Goal: Check status: Check status

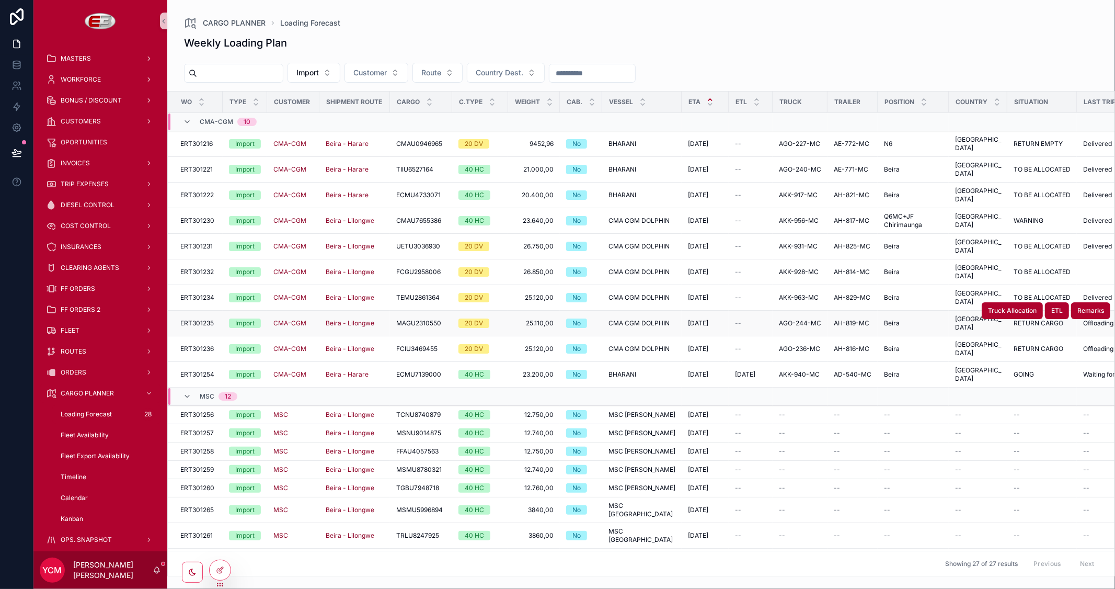
scroll to position [58, 0]
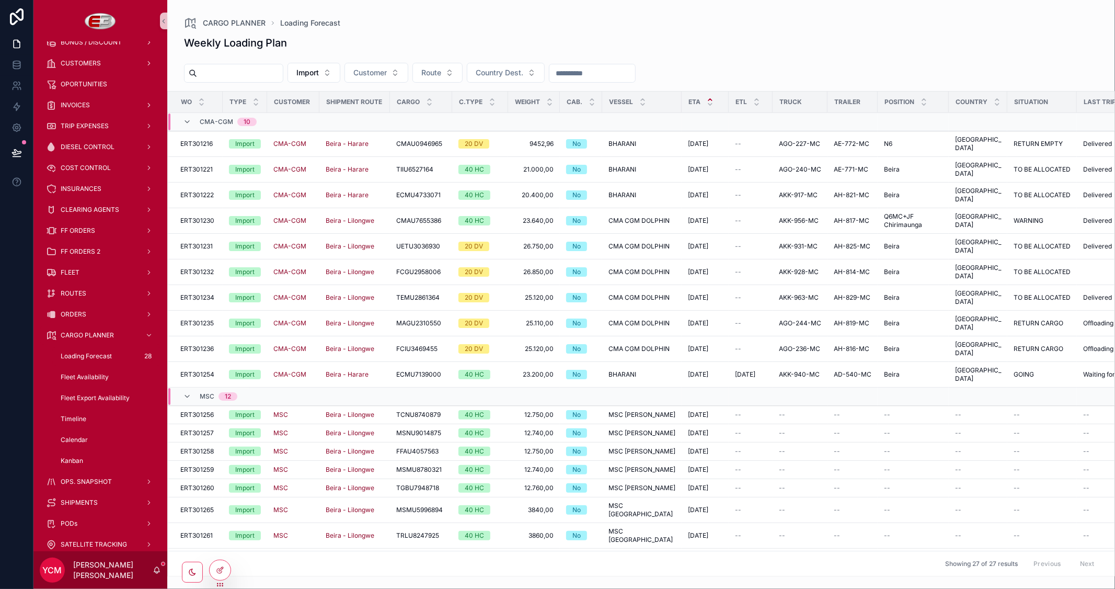
click at [249, 67] on input "scrollable content" at bounding box center [240, 73] width 86 height 15
paste input "**********"
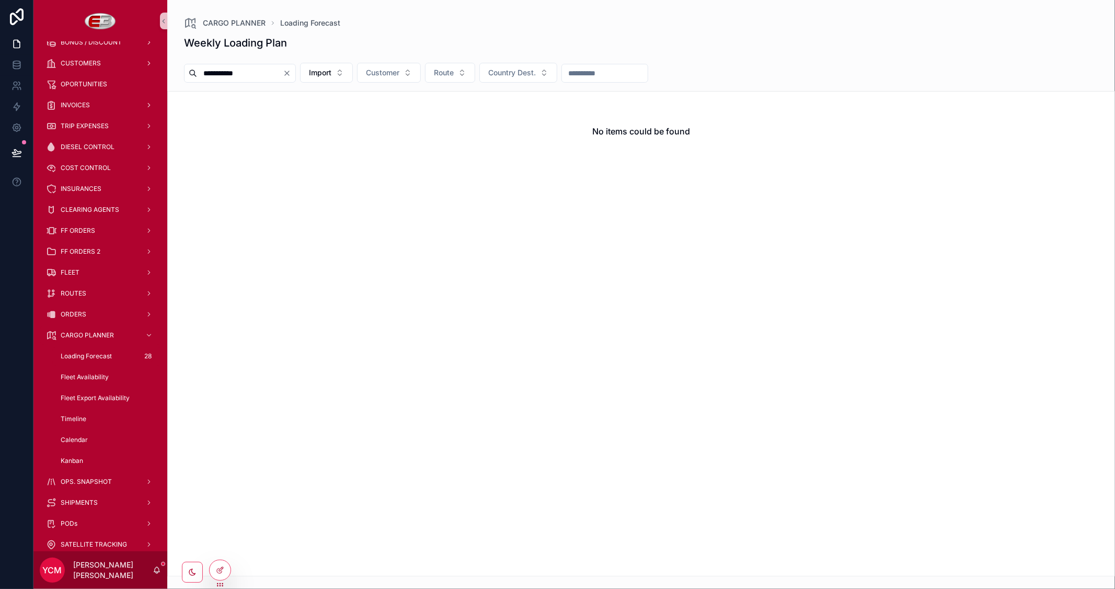
type input "**********"
click at [291, 71] on icon "Clear" at bounding box center [287, 73] width 8 height 8
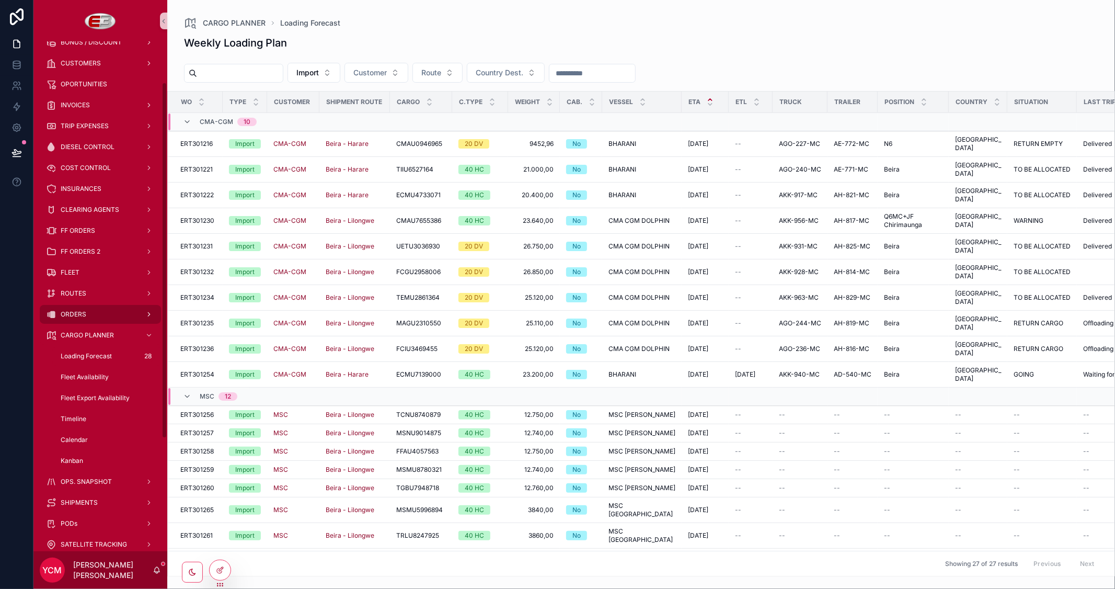
click at [73, 307] on div "ORDERS" at bounding box center [100, 314] width 109 height 17
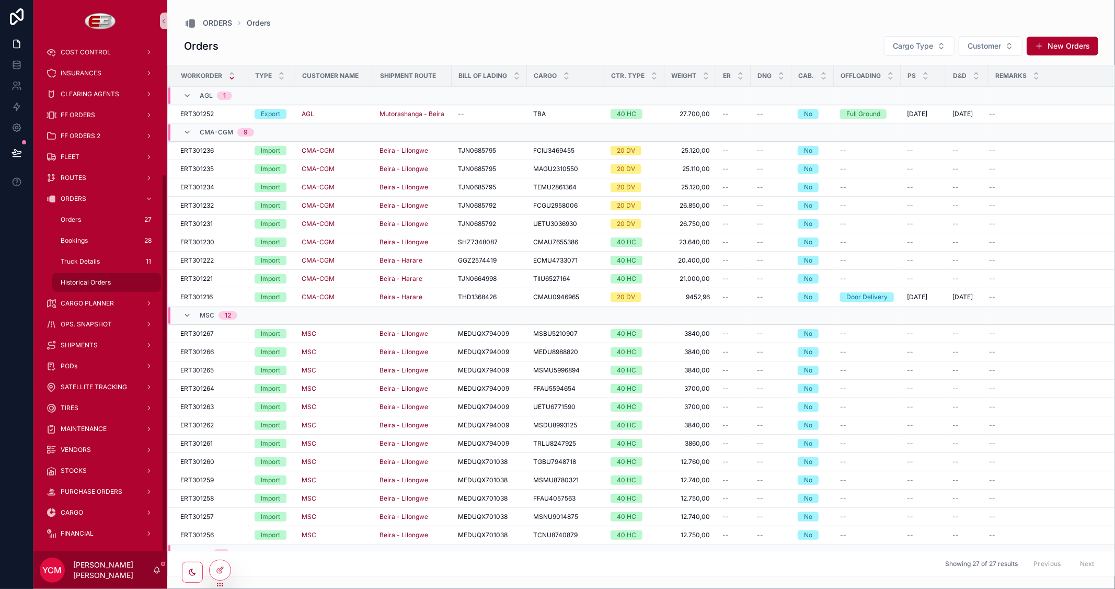
scroll to position [178, 0]
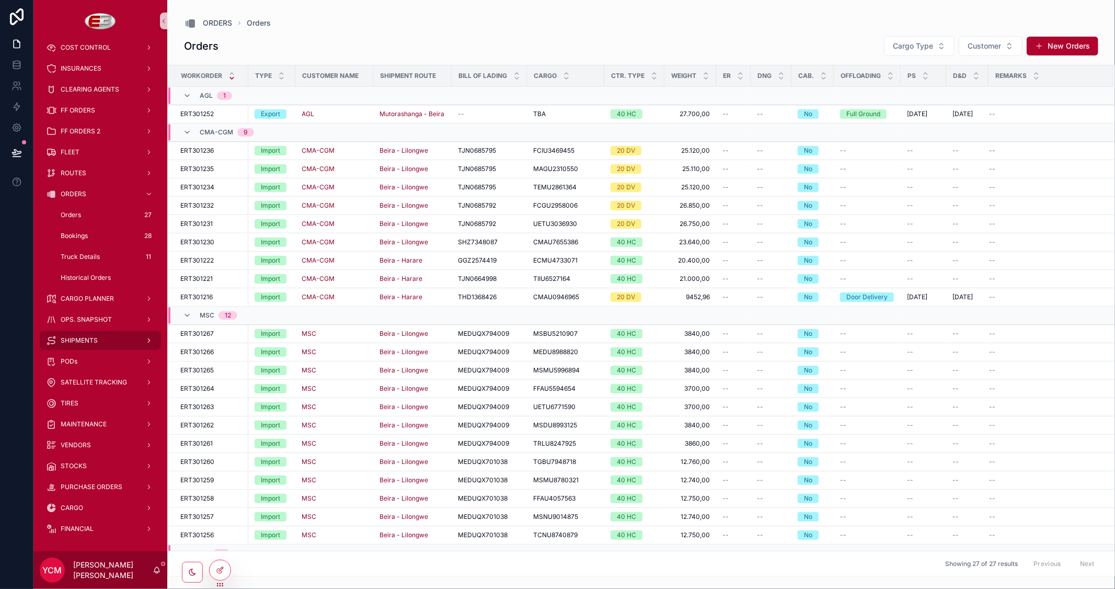
click at [91, 339] on span "SHIPMENTS" at bounding box center [79, 340] width 37 height 8
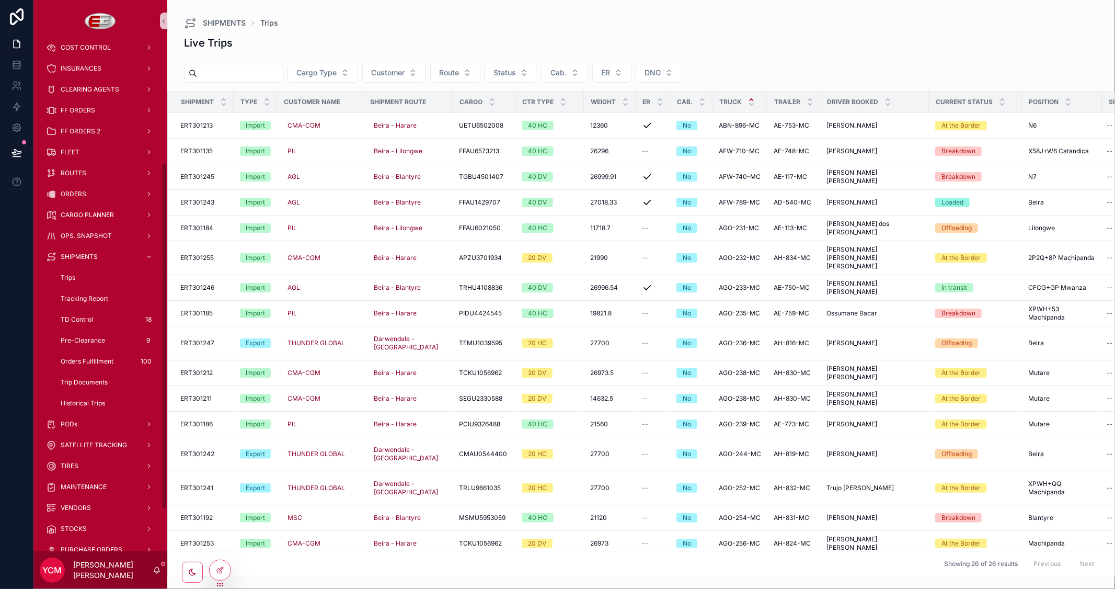
click at [248, 73] on input "scrollable content" at bounding box center [240, 73] width 86 height 15
paste input "**********"
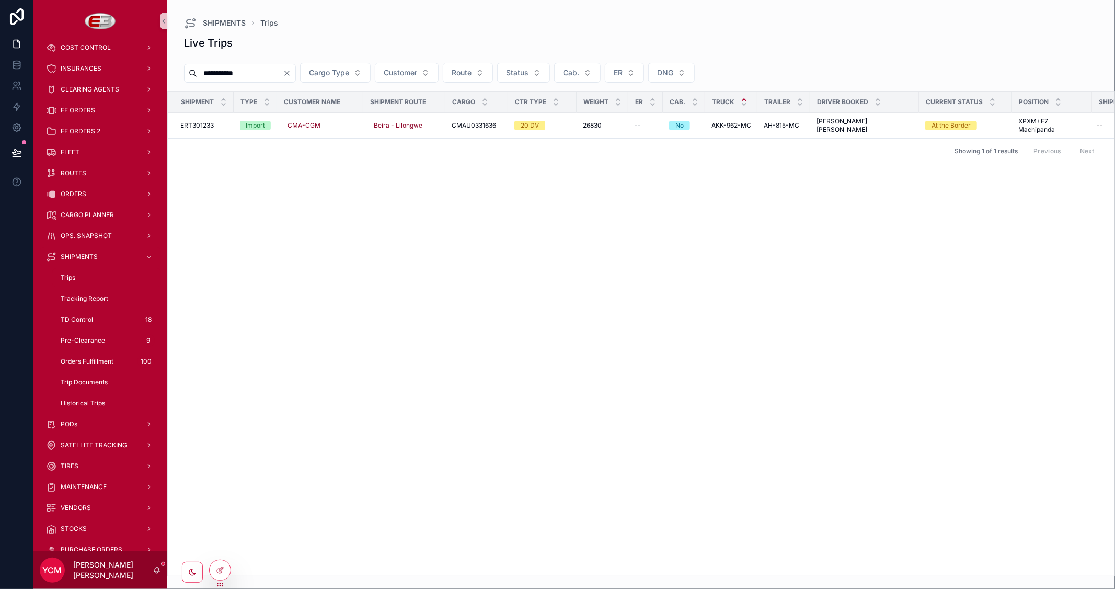
type input "**********"
click at [291, 71] on icon "Clear" at bounding box center [287, 73] width 8 height 8
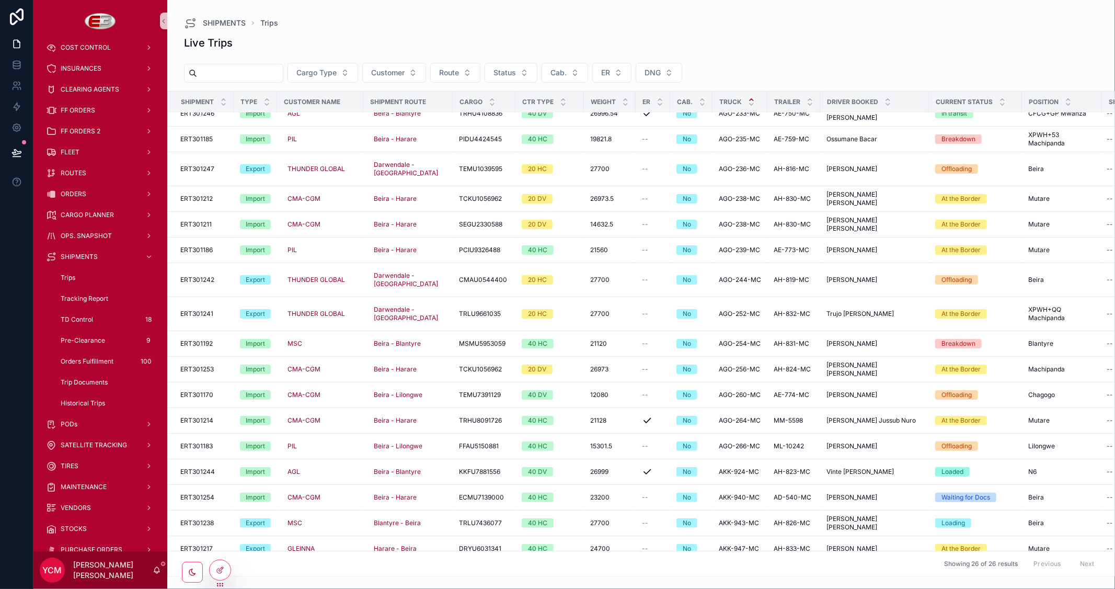
scroll to position [236, 0]
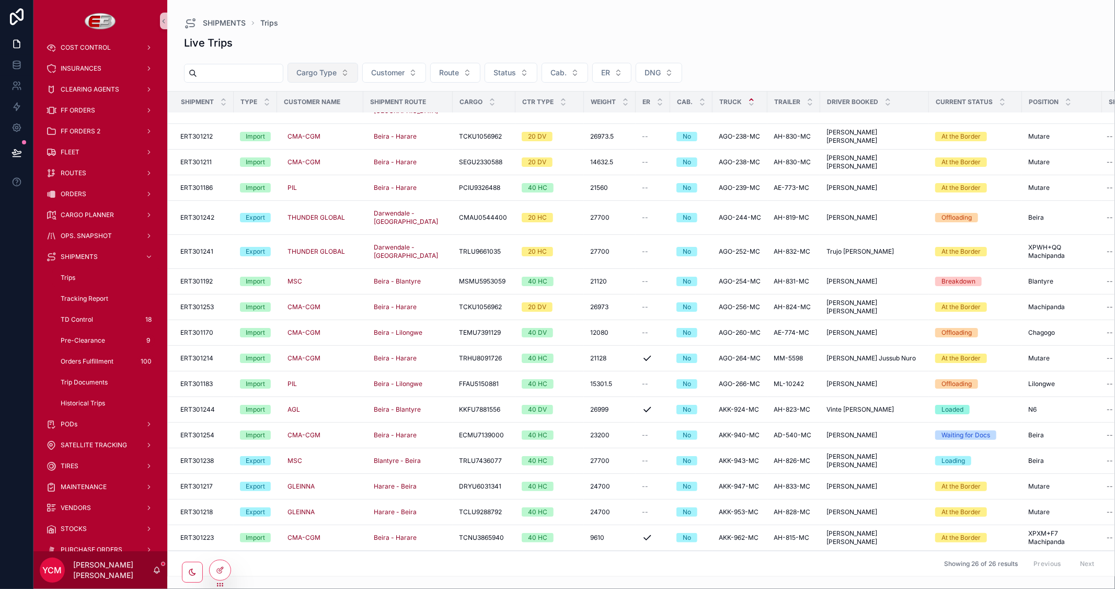
click at [337, 74] on span "Cargo Type" at bounding box center [316, 72] width 40 height 10
click at [314, 118] on div "Import" at bounding box center [347, 115] width 125 height 17
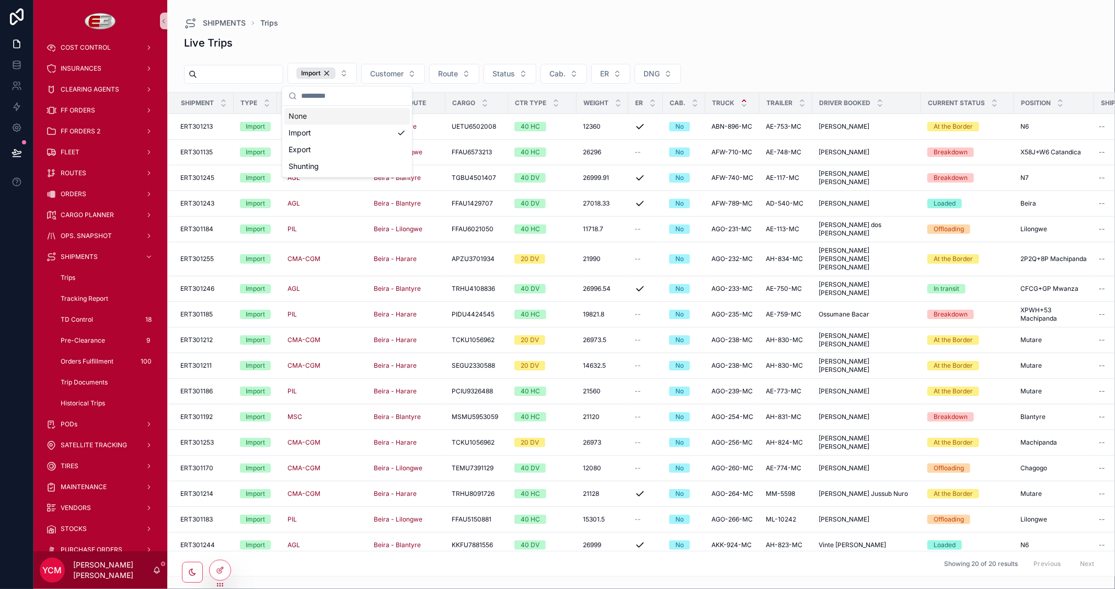
click at [894, 96] on div "Driver Booked" at bounding box center [867, 103] width 108 height 20
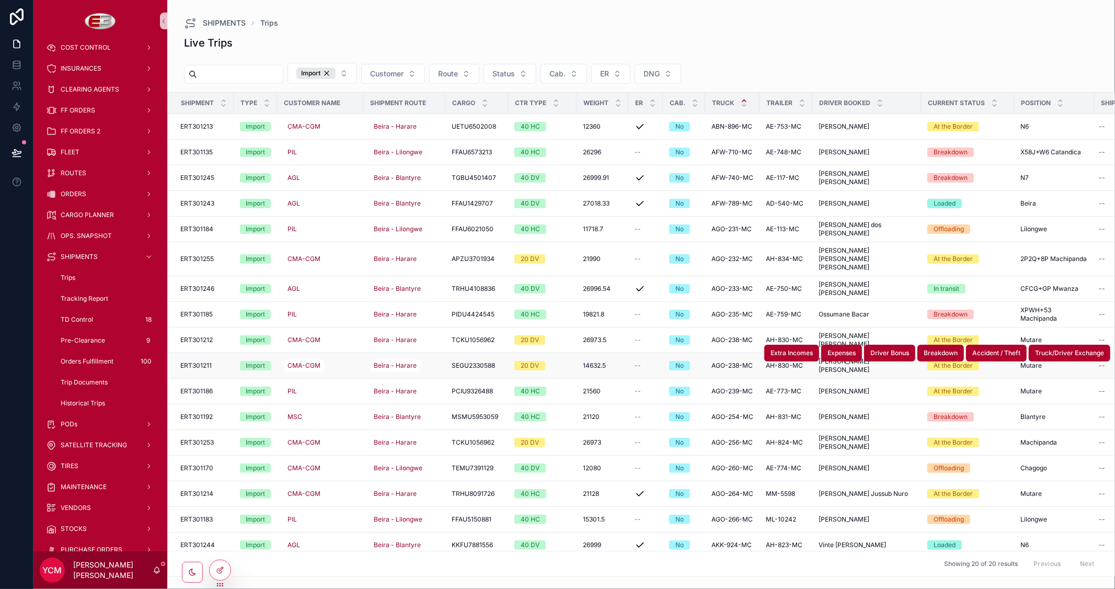
scroll to position [84, 0]
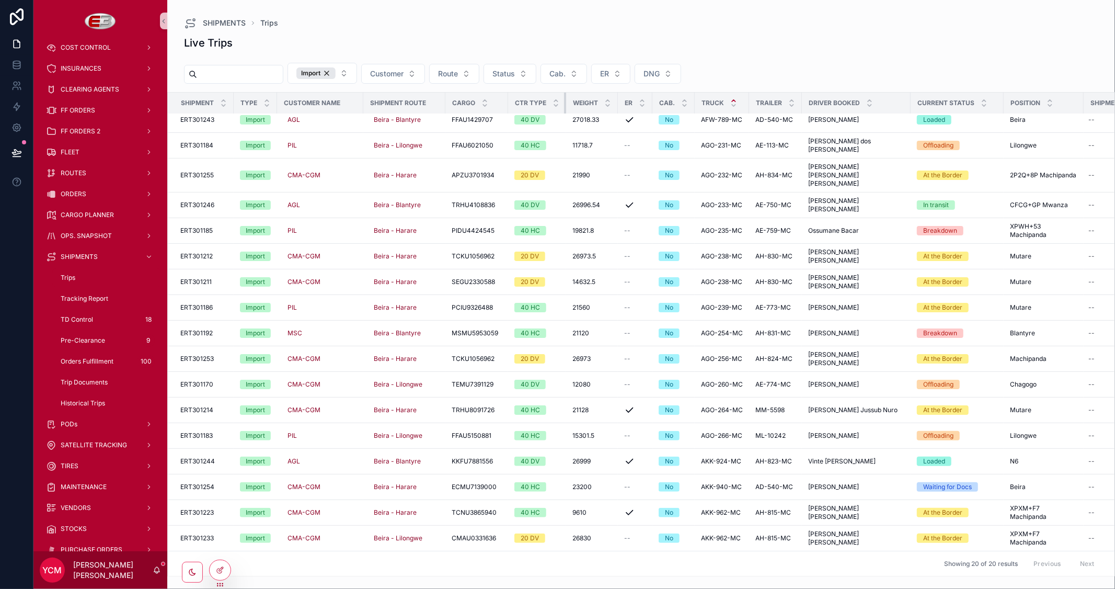
drag, startPoint x: 574, startPoint y: 101, endPoint x: 498, endPoint y: 100, distance: 76.3
click at [498, 100] on tr "Shipment Type Customer Name Shipment Route Cargo Ctr Type Weight ER Cab. Truck …" at bounding box center [706, 103] width 1077 height 21
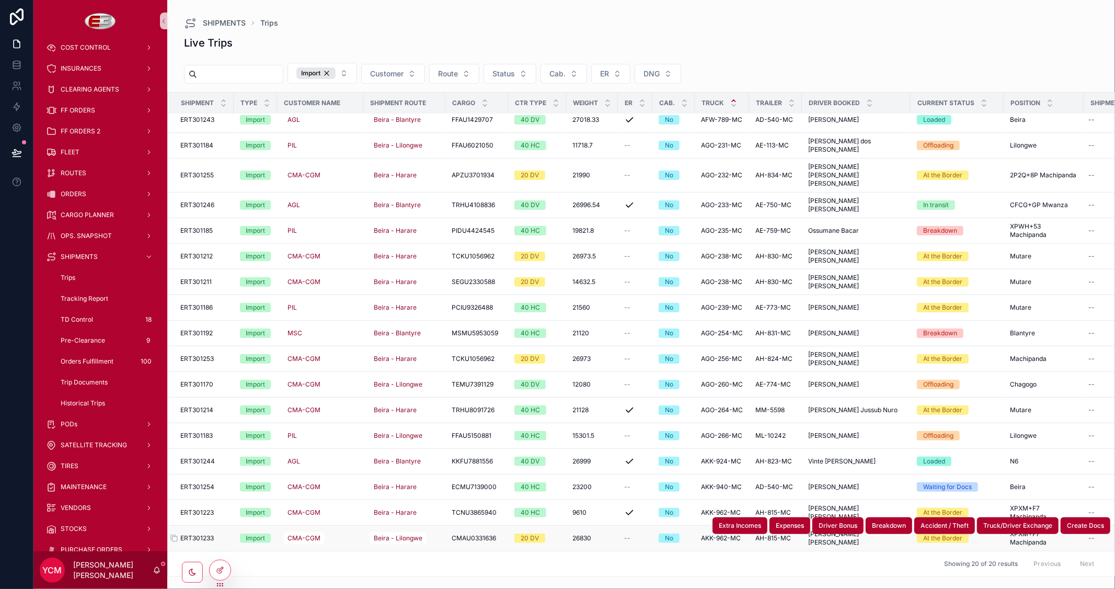
click at [210, 534] on span "ERT301233" at bounding box center [196, 538] width 33 height 8
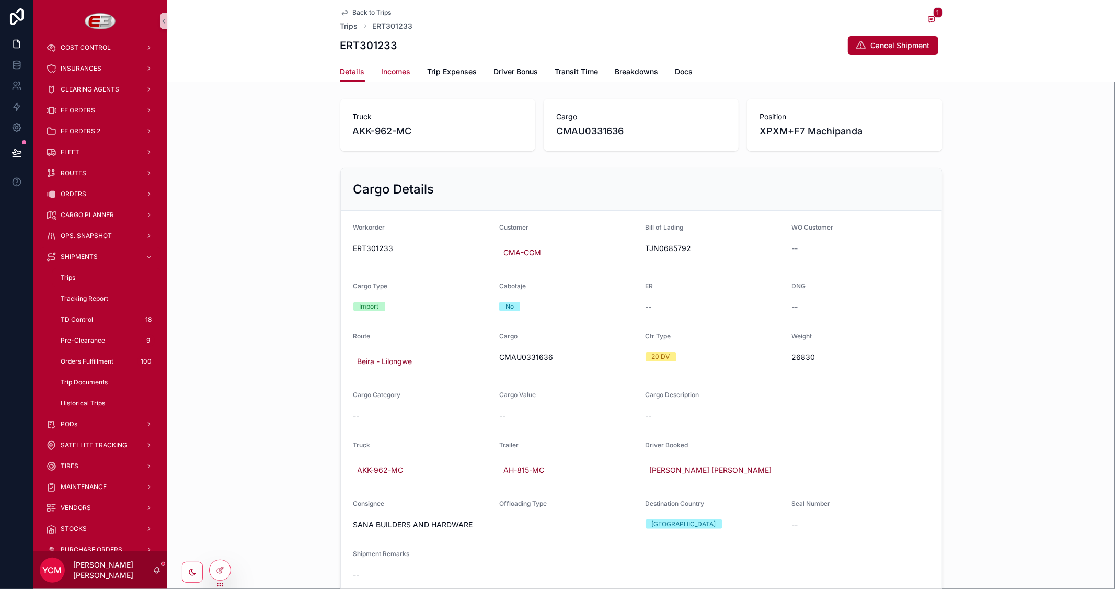
click at [399, 71] on span "Incomes" at bounding box center [396, 71] width 29 height 10
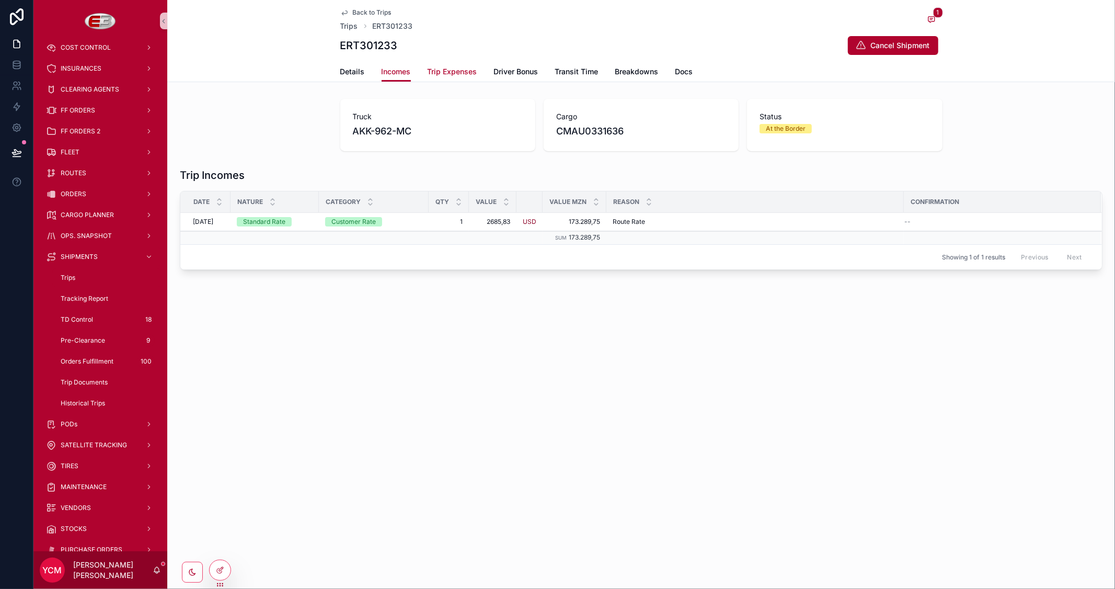
click at [455, 72] on span "Trip Expenses" at bounding box center [453, 71] width 50 height 10
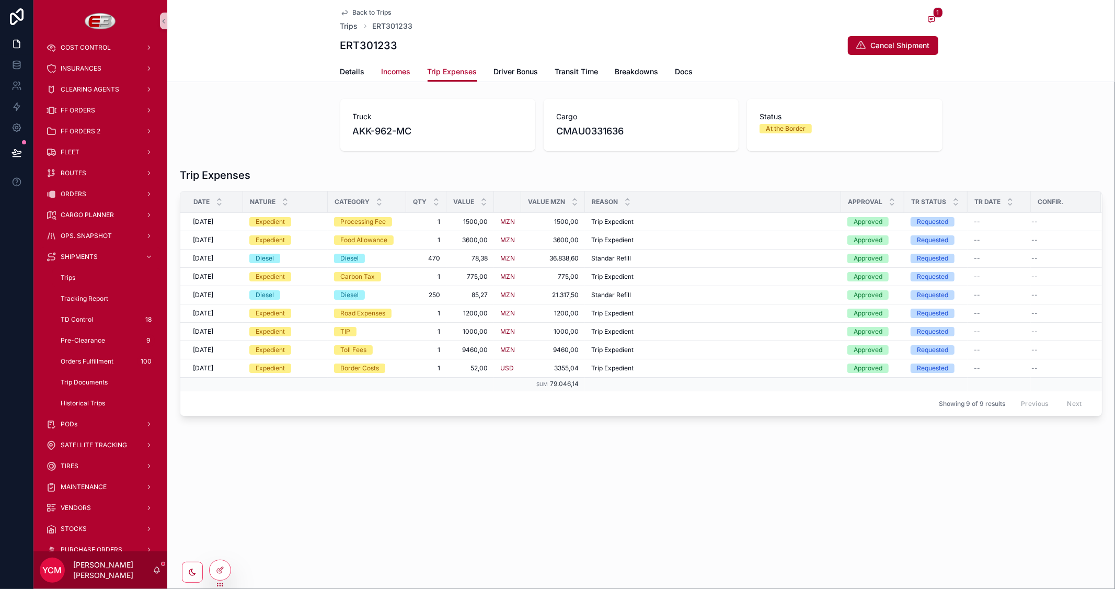
click at [399, 71] on span "Incomes" at bounding box center [396, 71] width 29 height 10
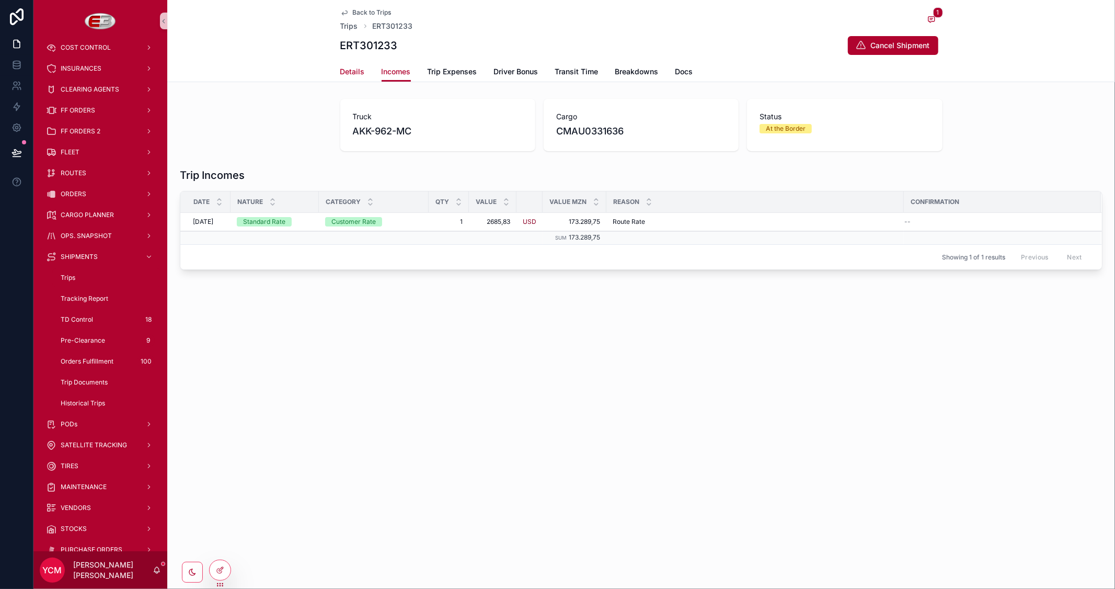
click at [354, 70] on span "Details" at bounding box center [352, 71] width 25 height 10
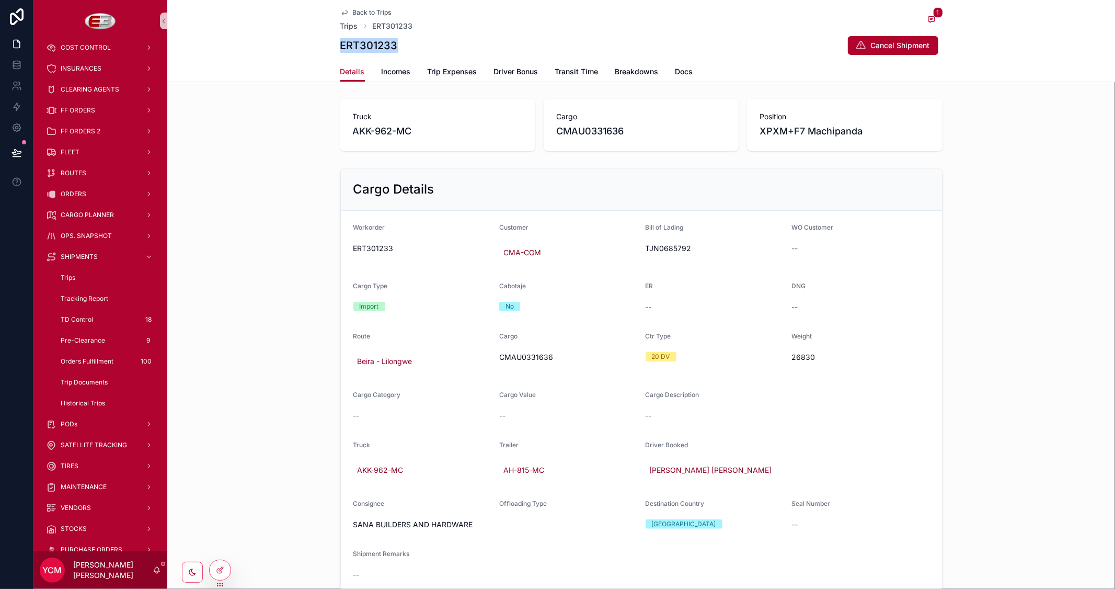
drag, startPoint x: 399, startPoint y: 49, endPoint x: 337, endPoint y: 47, distance: 61.7
click at [340, 47] on div "ERT301233 Cancel Shipment" at bounding box center [641, 46] width 602 height 20
copy h1 "ERT301233"
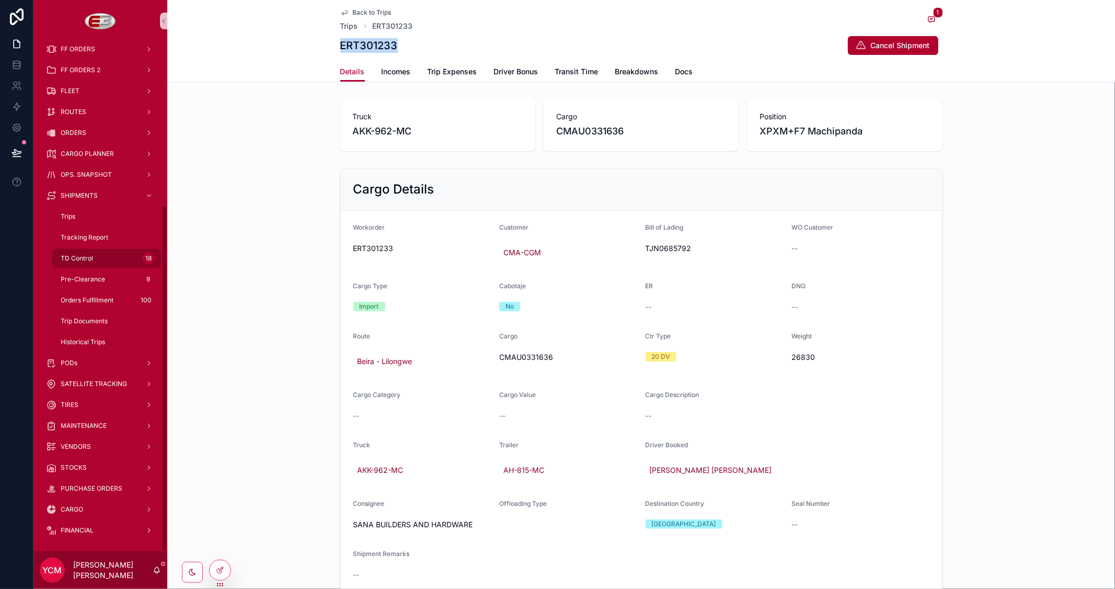
scroll to position [241, 0]
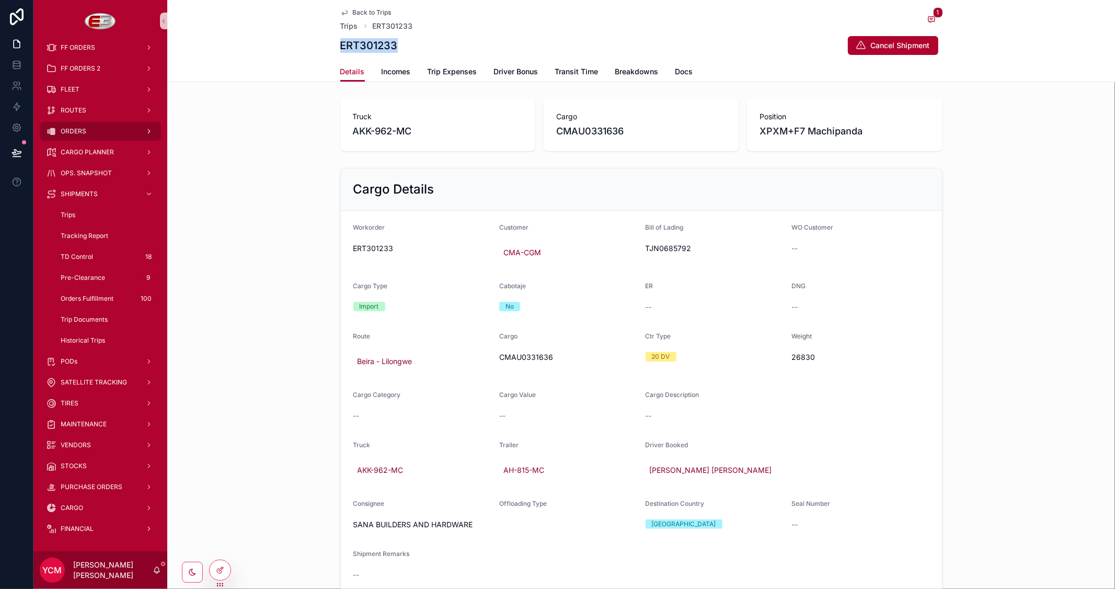
click at [93, 127] on div "ORDERS" at bounding box center [100, 131] width 109 height 17
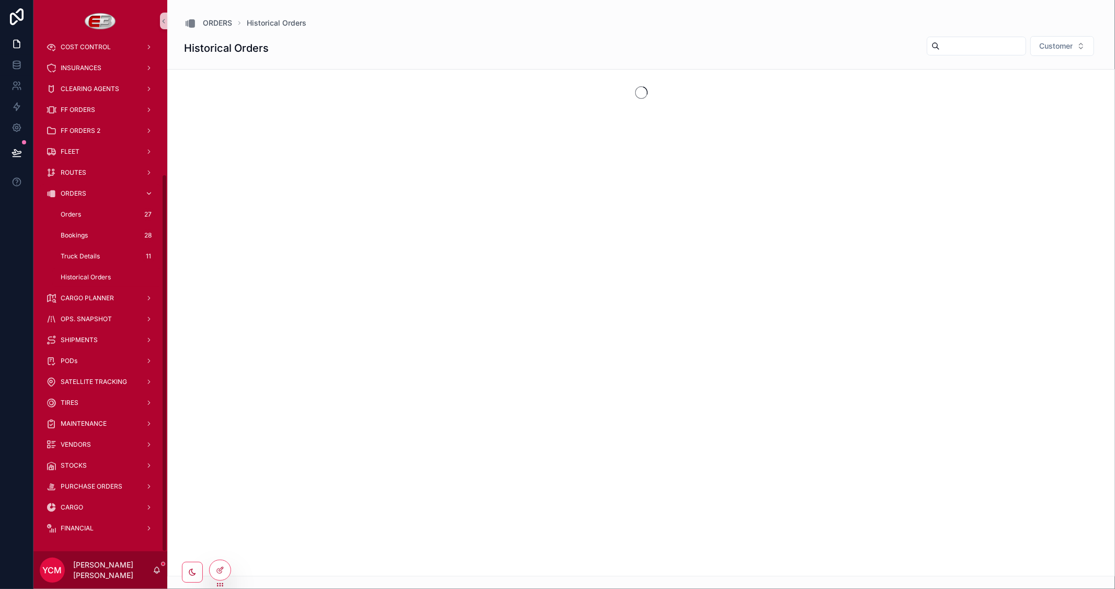
scroll to position [178, 0]
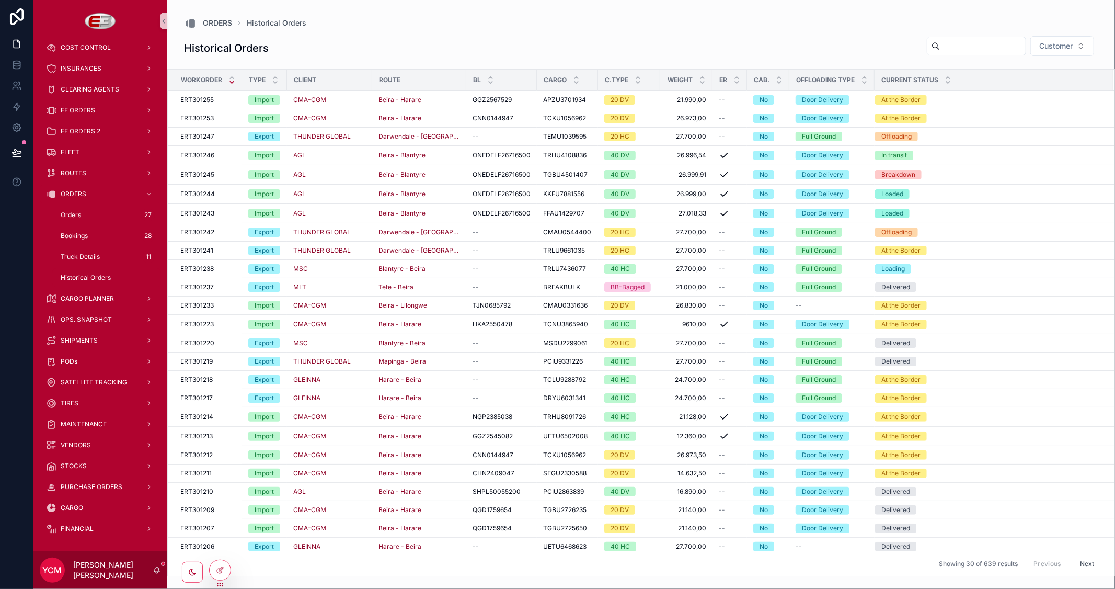
click at [958, 51] on input "scrollable content" at bounding box center [983, 46] width 86 height 15
paste input "*********"
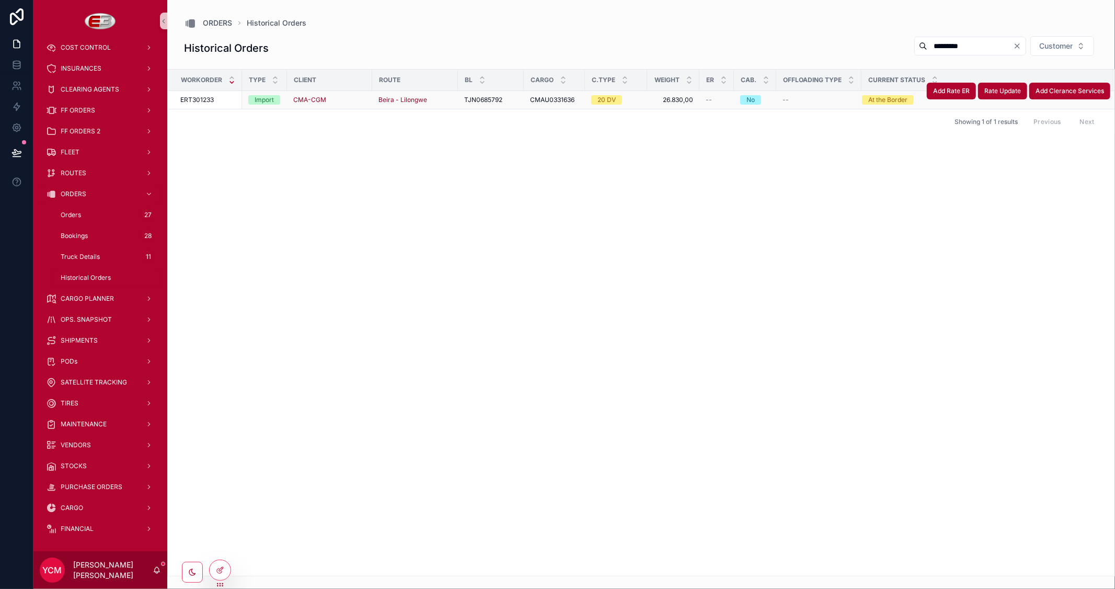
type input "*********"
click at [353, 101] on div "CMA-CGM" at bounding box center [329, 100] width 73 height 8
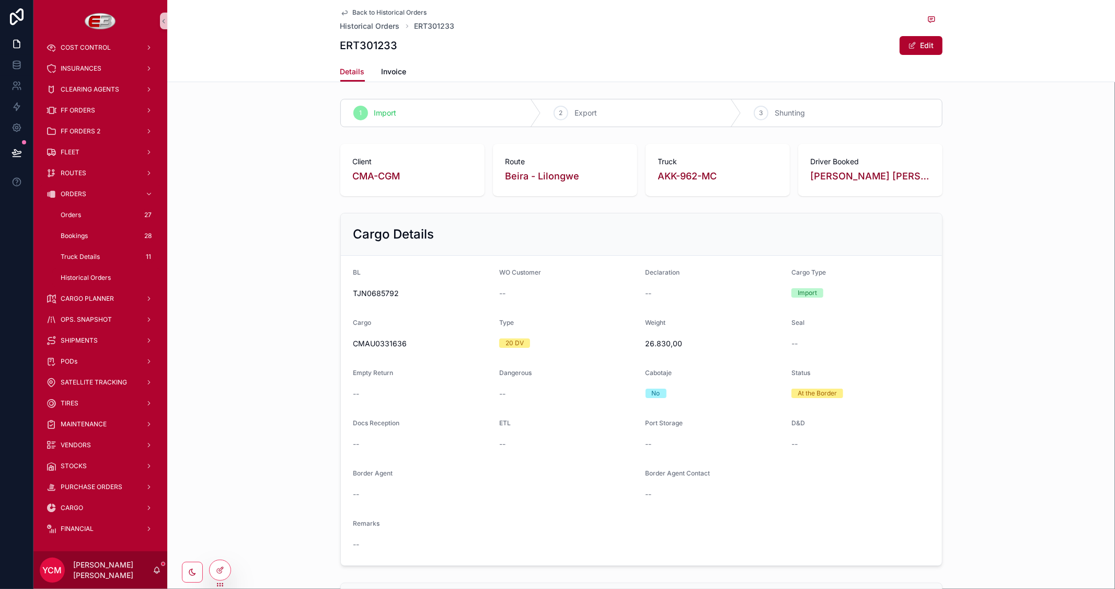
click at [372, 11] on span "Back to Historical Orders" at bounding box center [390, 12] width 74 height 8
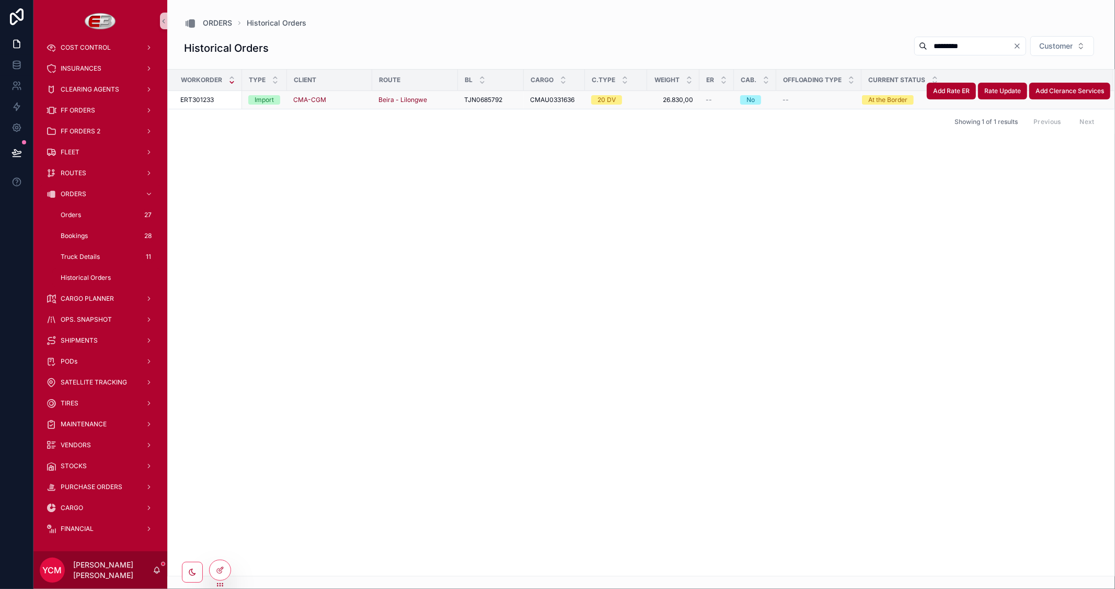
click at [854, 102] on div "--" at bounding box center [819, 100] width 73 height 8
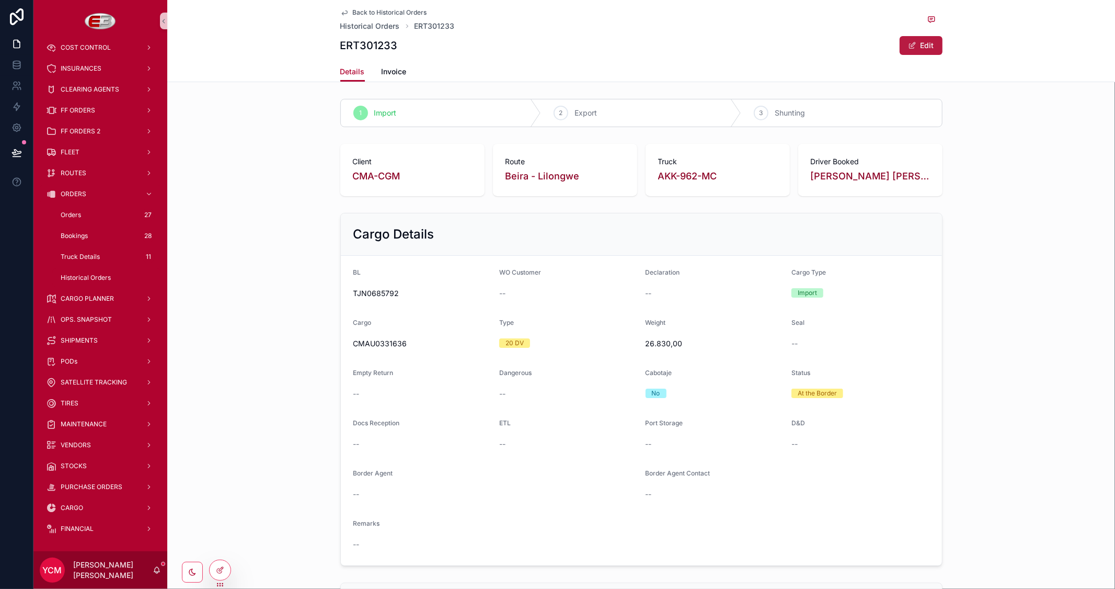
click at [921, 44] on button "Edit" at bounding box center [921, 45] width 43 height 19
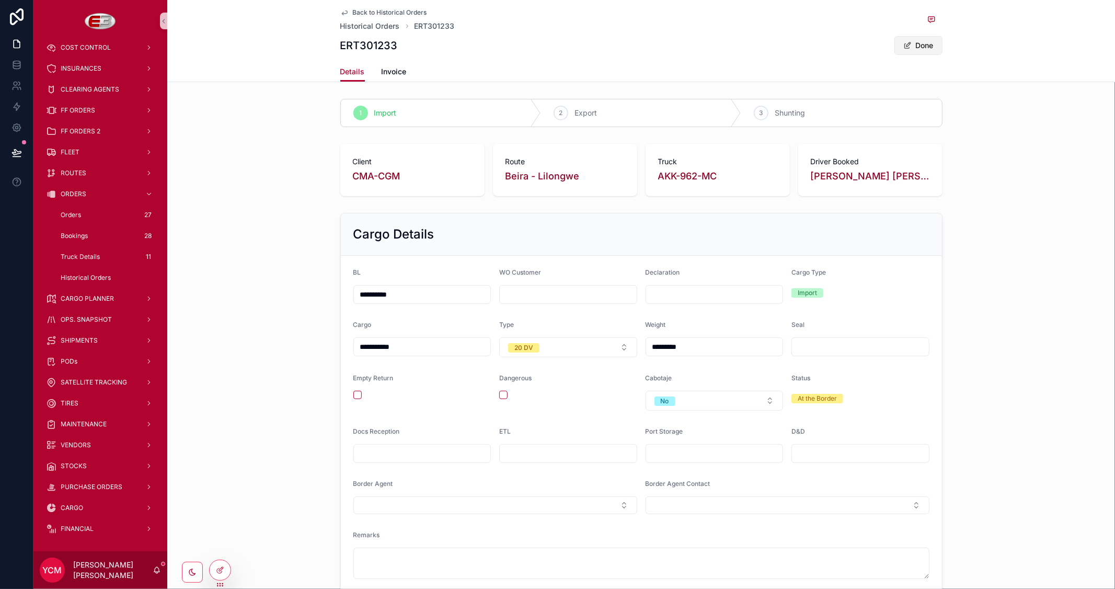
click at [919, 48] on button "Done" at bounding box center [918, 45] width 48 height 19
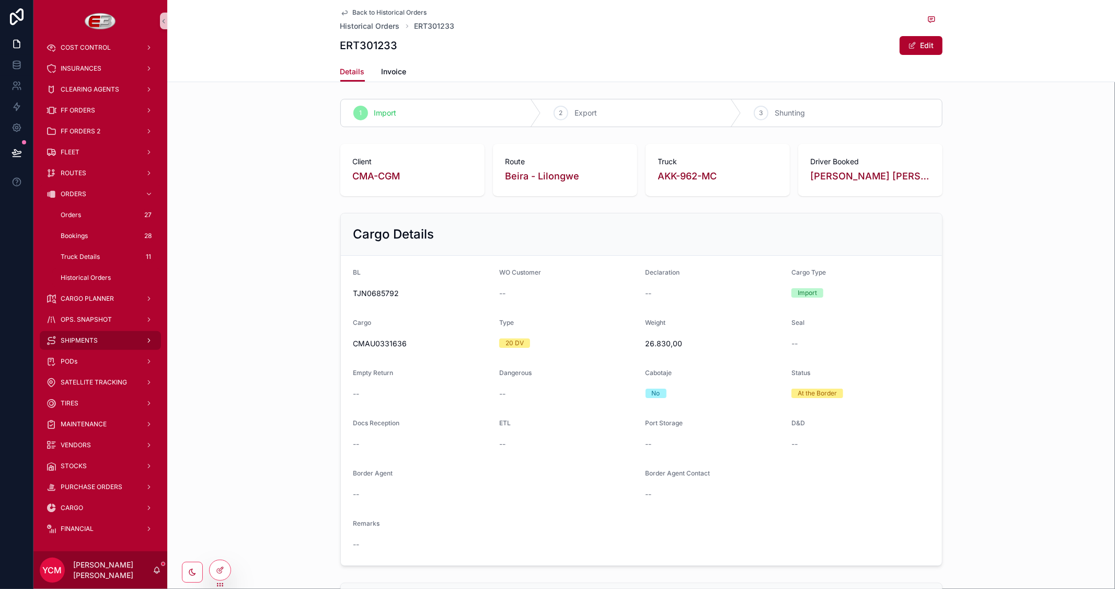
click at [97, 338] on div "SHIPMENTS" at bounding box center [100, 340] width 109 height 17
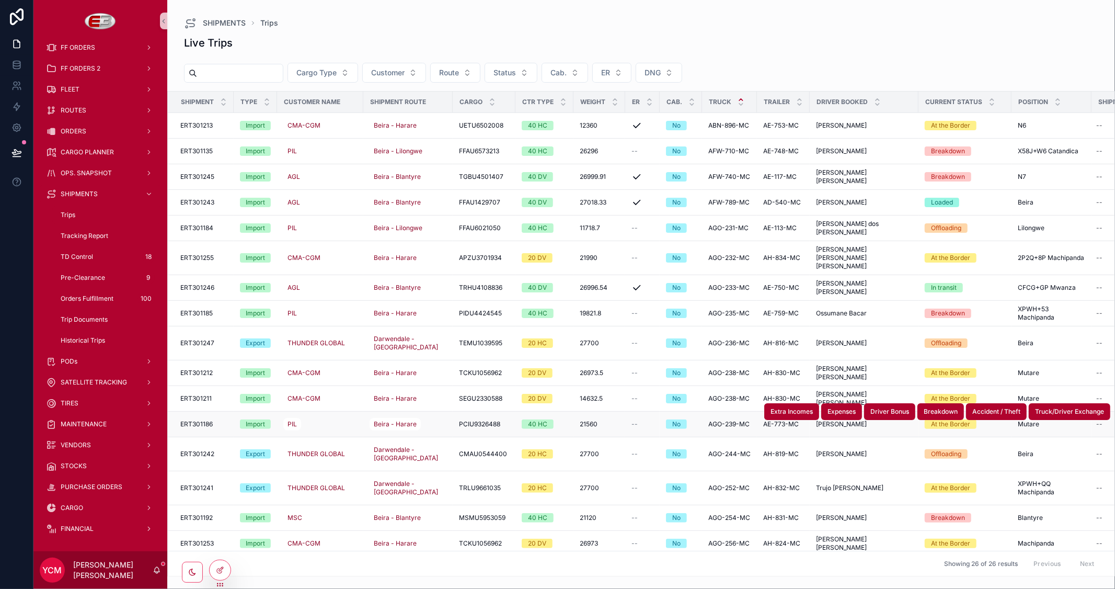
scroll to position [236, 0]
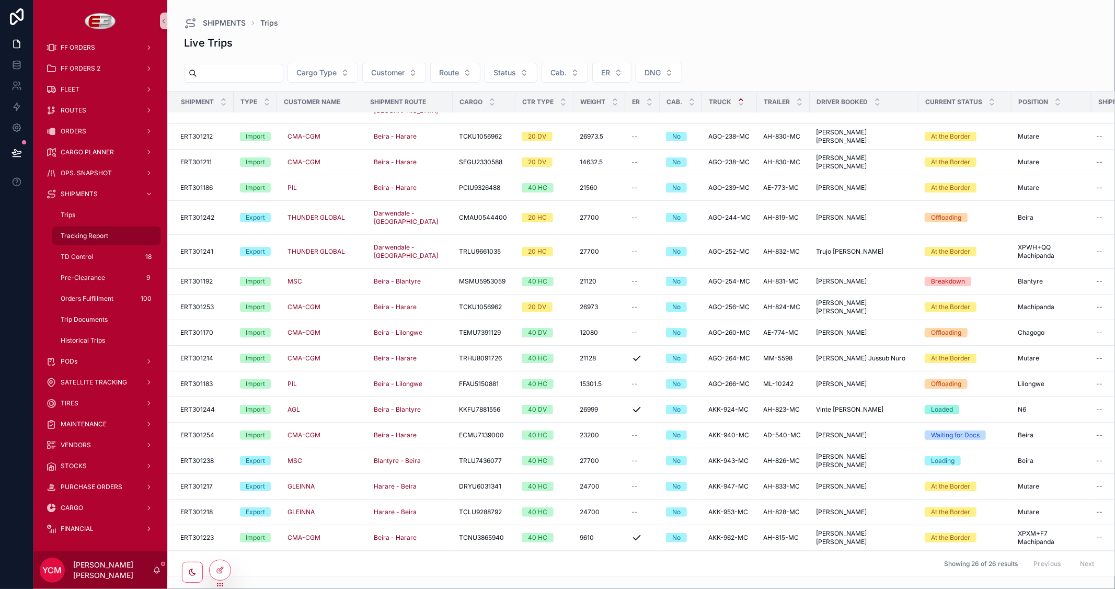
click at [102, 236] on span "Tracking Report" at bounding box center [85, 236] width 48 height 8
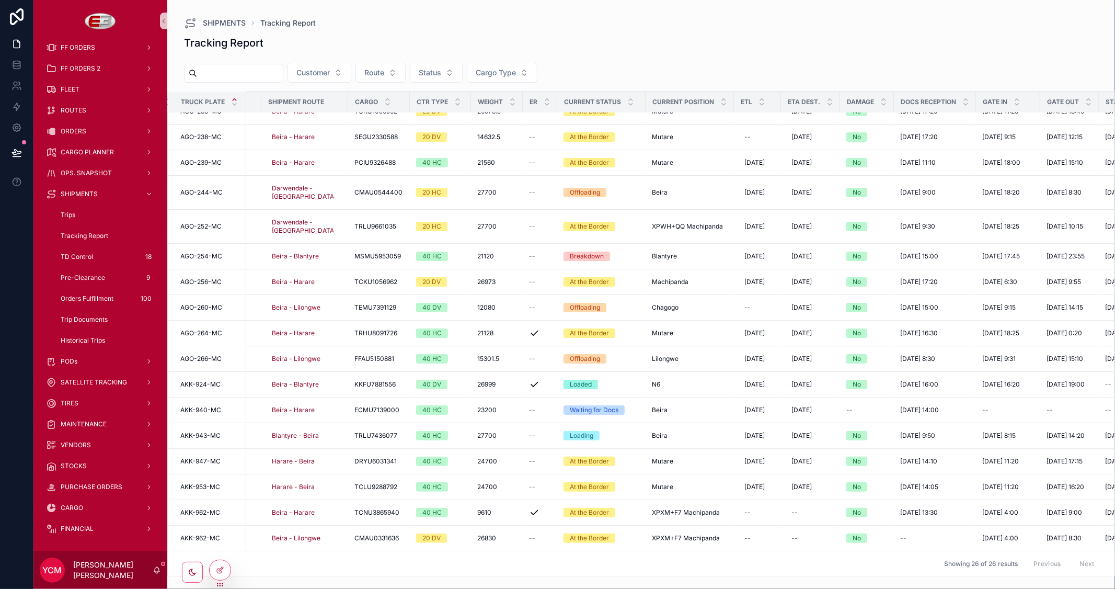
scroll to position [261, 254]
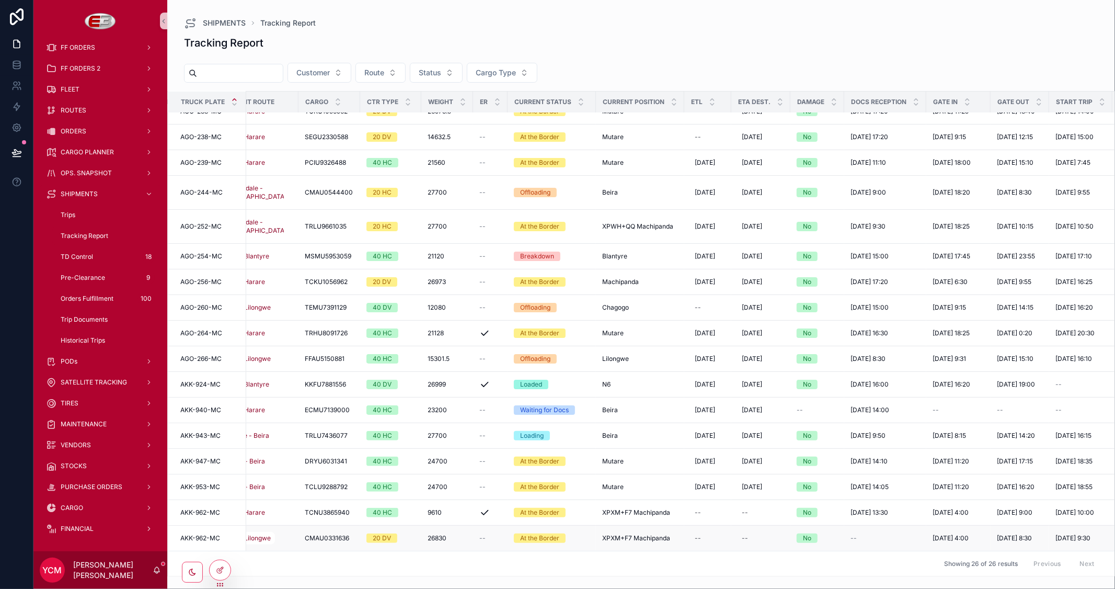
click at [568, 533] on div "At the Border" at bounding box center [552, 537] width 76 height 9
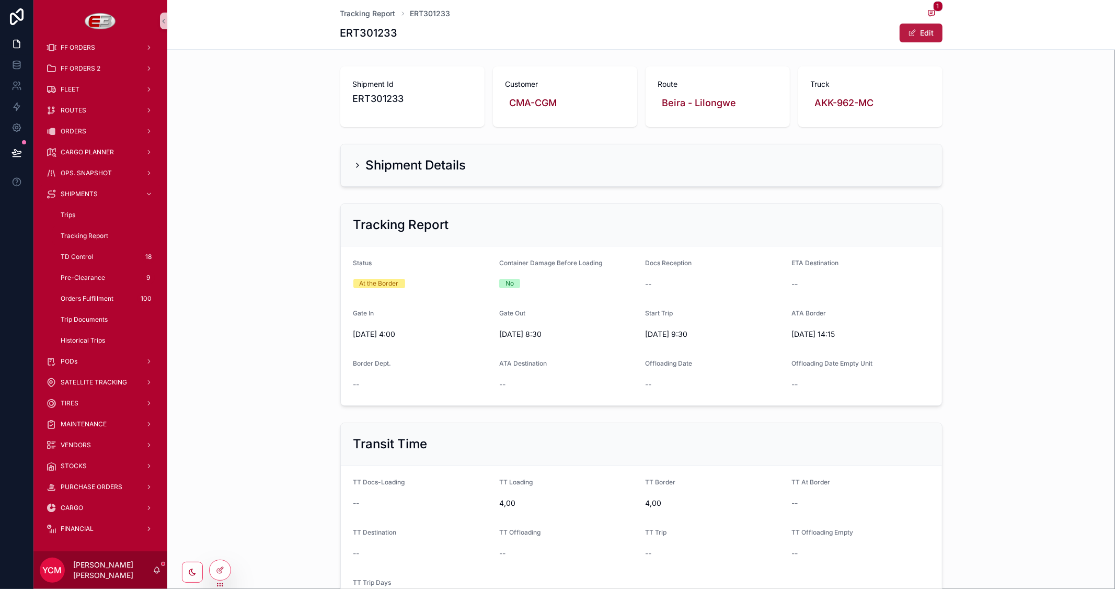
click at [931, 32] on button "Edit" at bounding box center [921, 33] width 43 height 19
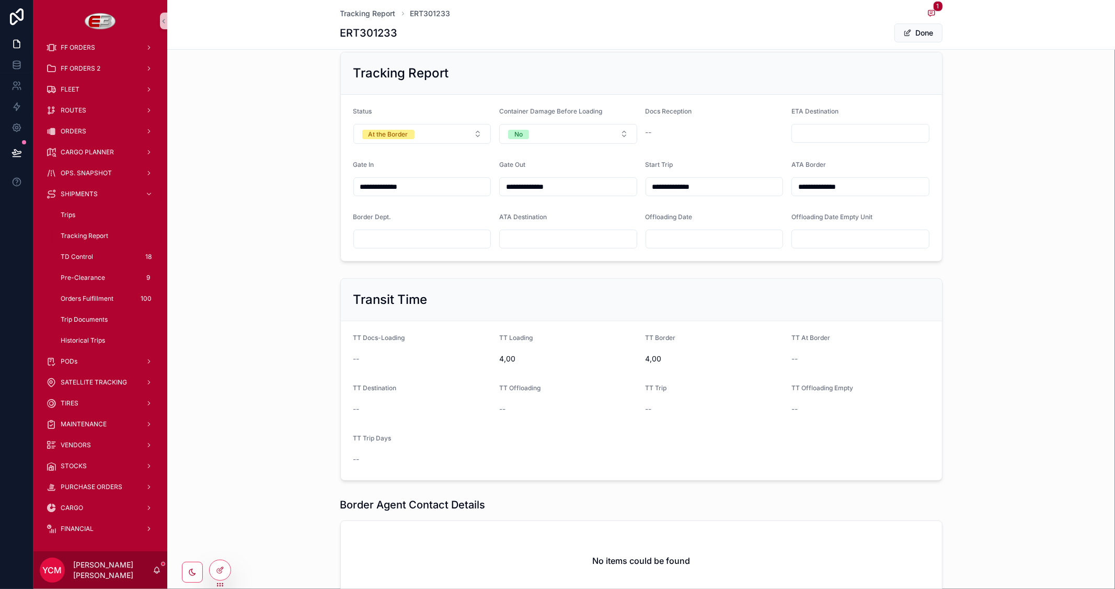
scroll to position [7, 0]
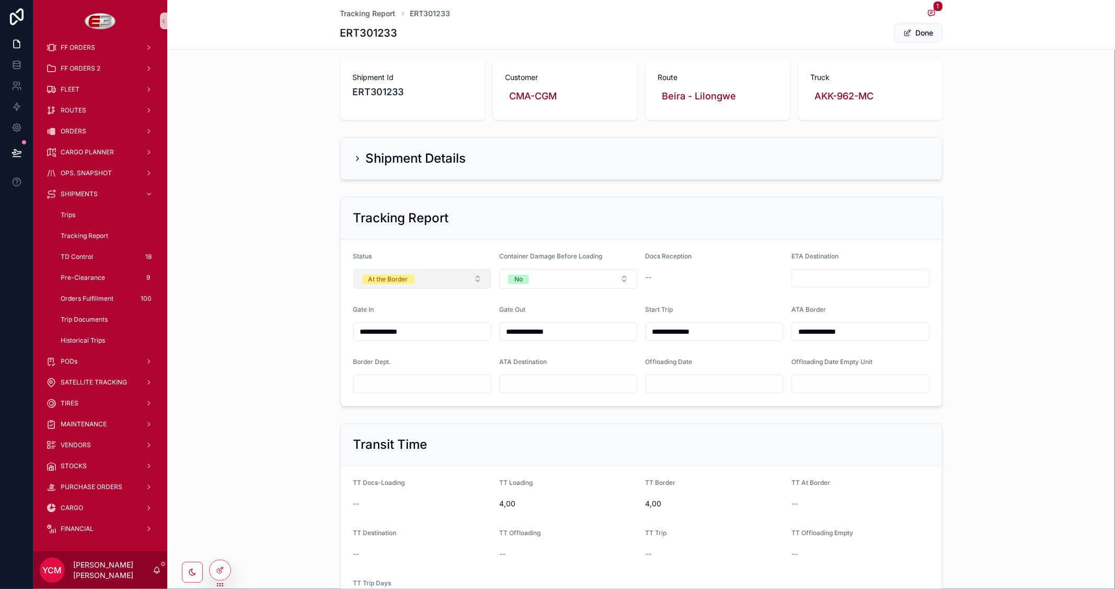
click at [450, 284] on button "At the Border" at bounding box center [422, 279] width 138 height 20
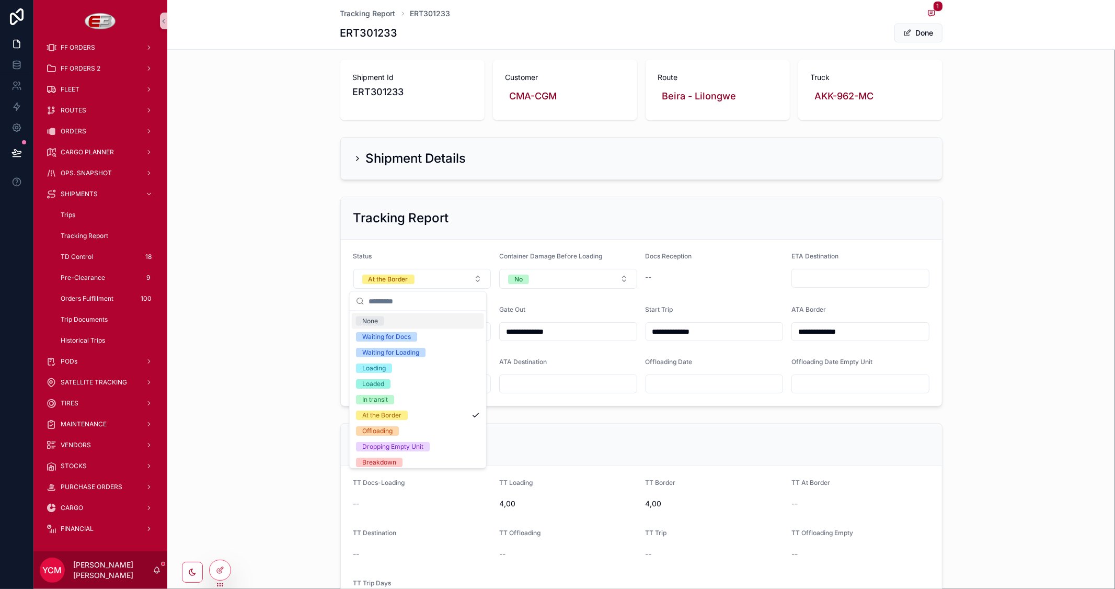
click at [370, 317] on div "None" at bounding box center [370, 320] width 16 height 9
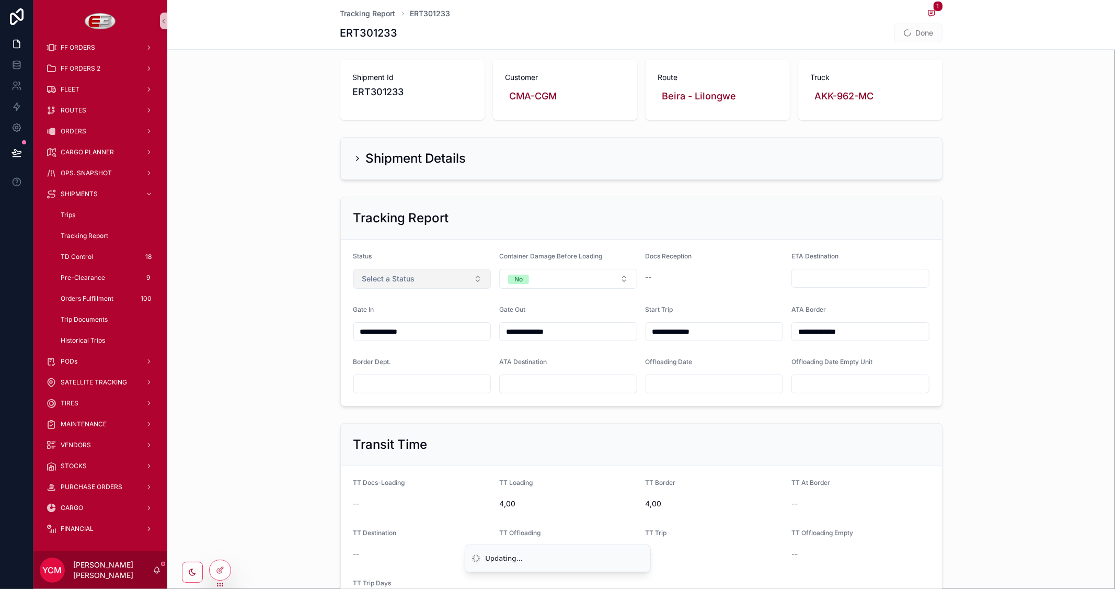
click at [428, 276] on button "Select a Status" at bounding box center [422, 279] width 138 height 20
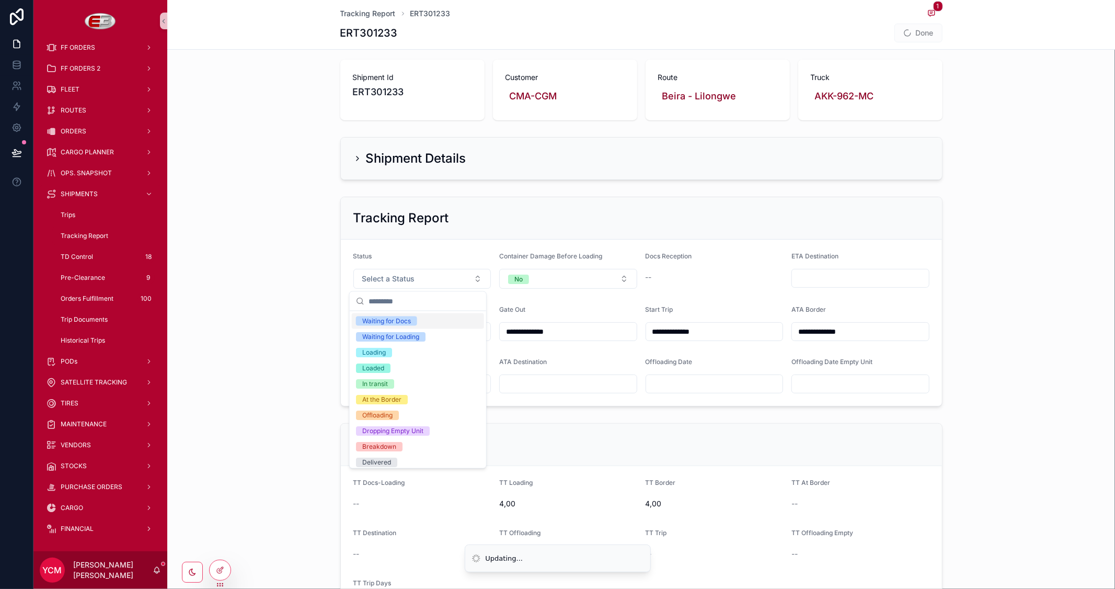
click at [392, 320] on div "Waiting for Docs" at bounding box center [386, 320] width 49 height 9
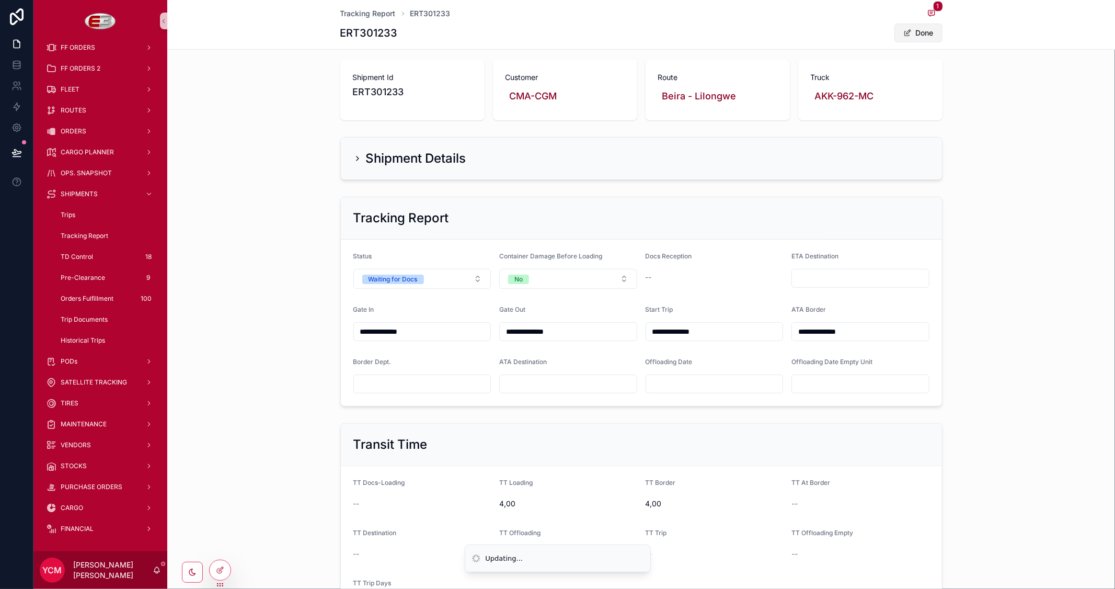
click at [919, 24] on button "Done" at bounding box center [918, 33] width 48 height 19
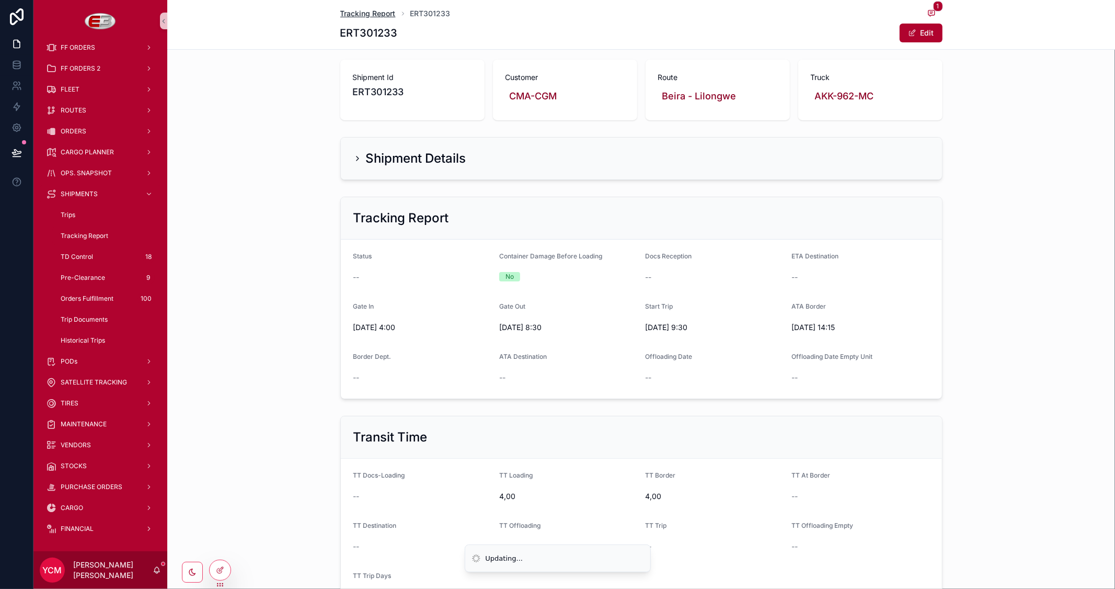
click at [380, 15] on span "Tracking Report" at bounding box center [367, 13] width 55 height 10
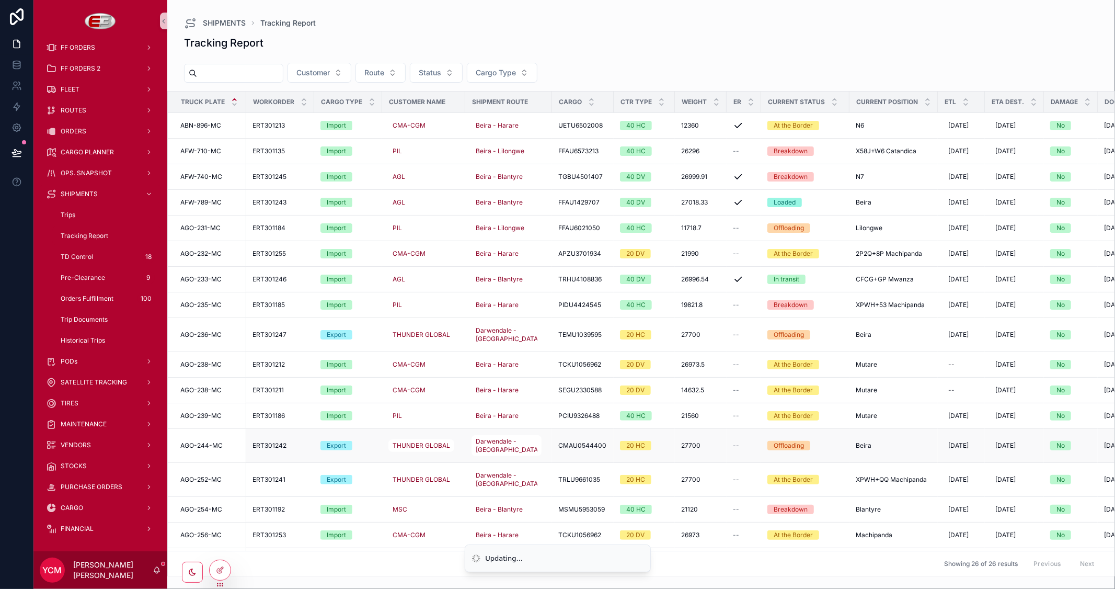
scroll to position [261, 0]
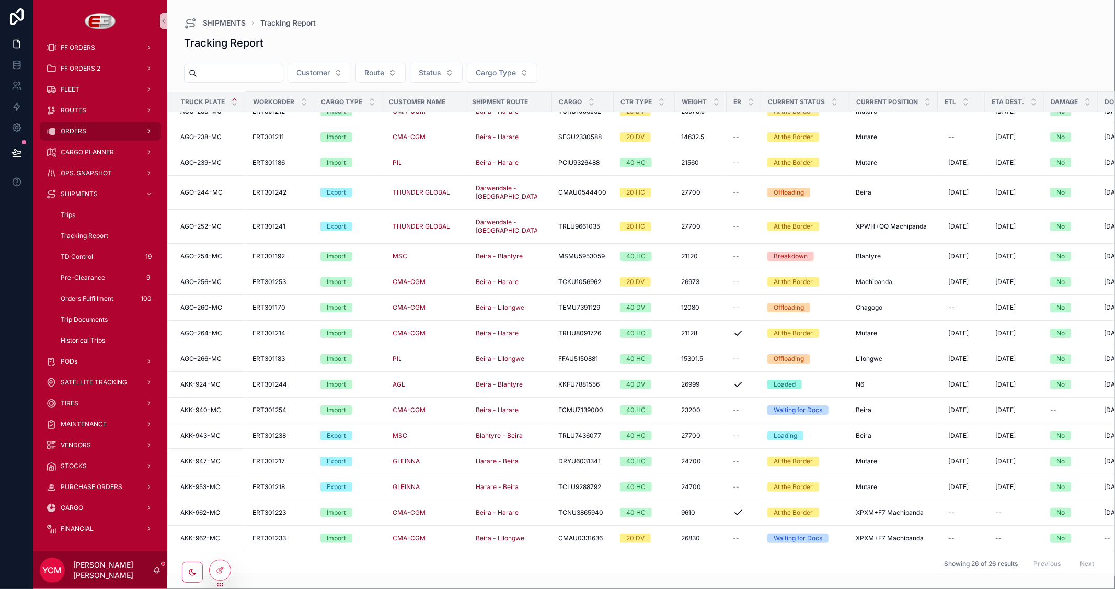
click at [84, 123] on div "ORDERS" at bounding box center [100, 131] width 109 height 17
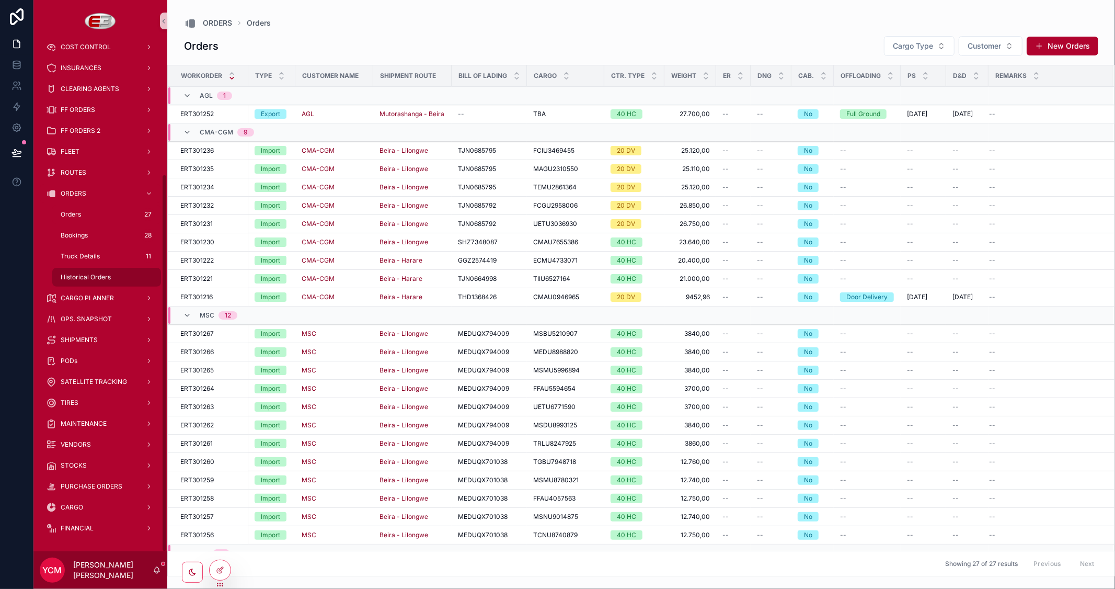
scroll to position [178, 0]
click at [98, 276] on span "Historical Orders" at bounding box center [86, 277] width 50 height 8
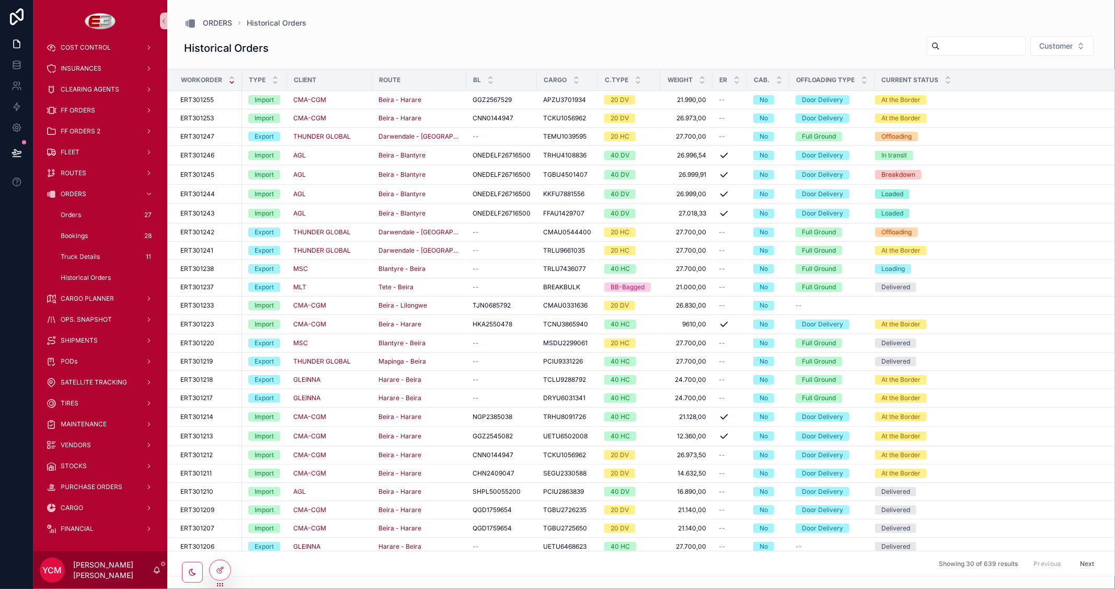
click at [960, 56] on div "Historical Orders Customer" at bounding box center [641, 48] width 914 height 25
click at [967, 42] on input "scrollable content" at bounding box center [983, 46] width 86 height 15
paste input "*********"
type input "*********"
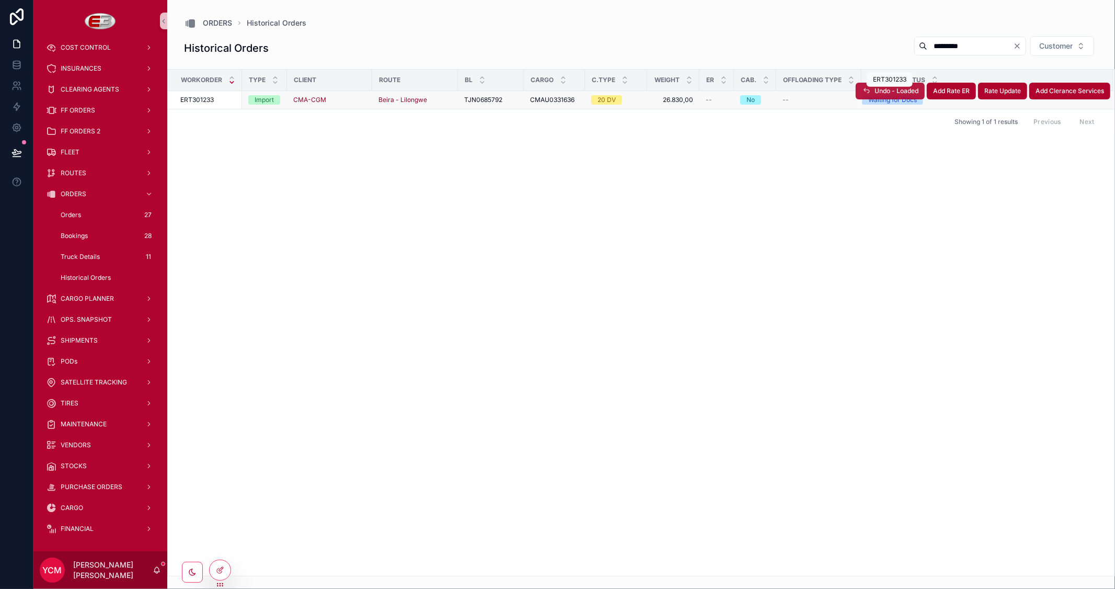
click at [904, 90] on span "Undo - Loaded" at bounding box center [897, 91] width 44 height 8
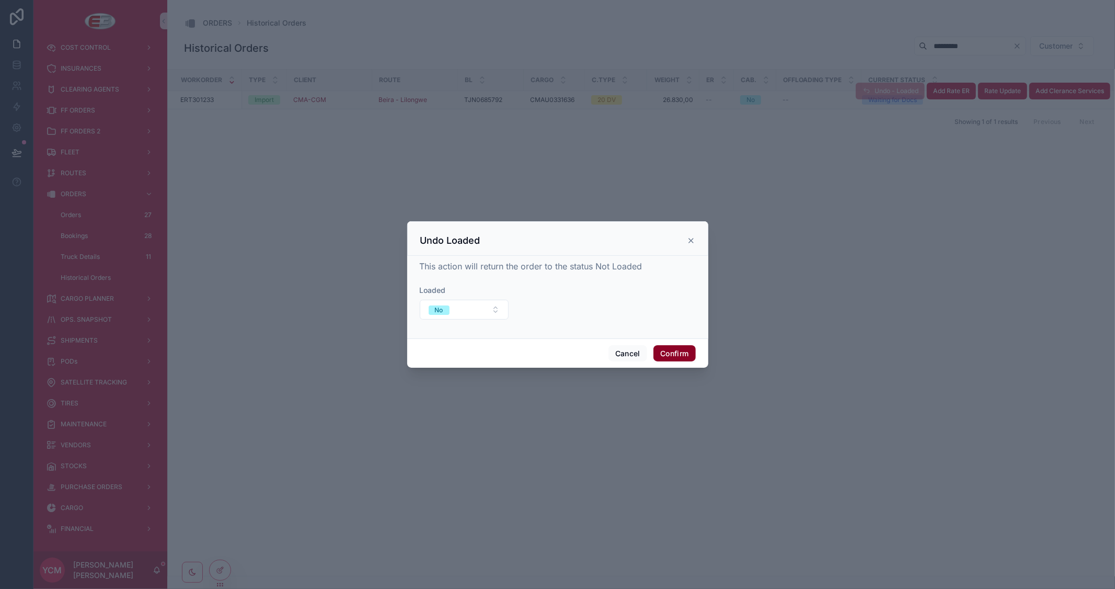
click at [667, 358] on button "Confirm" at bounding box center [674, 353] width 42 height 17
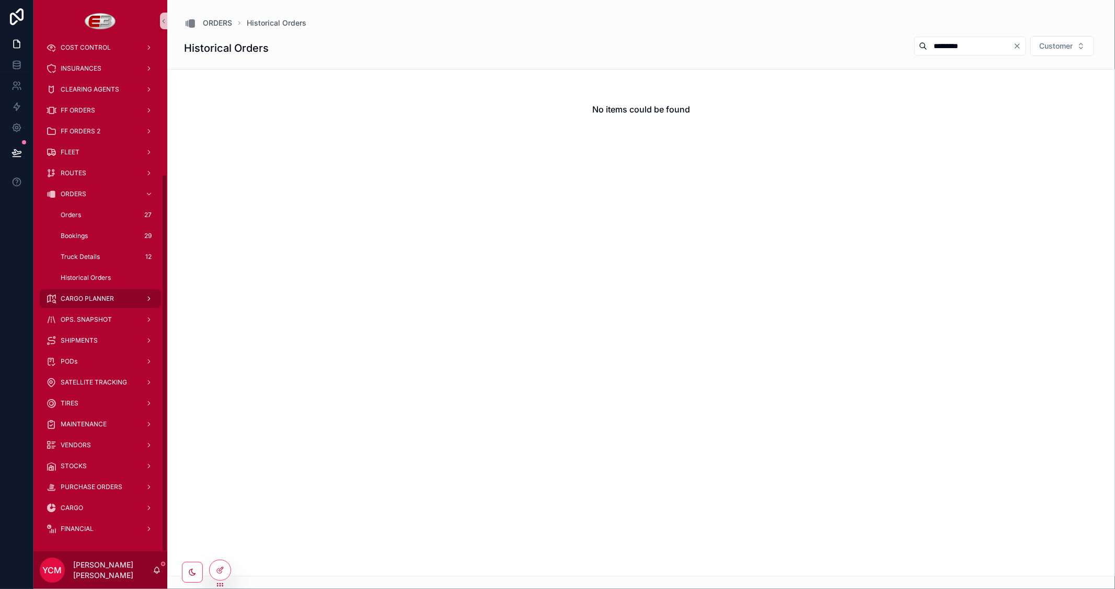
click at [104, 296] on span "CARGO PLANNER" at bounding box center [87, 298] width 53 height 8
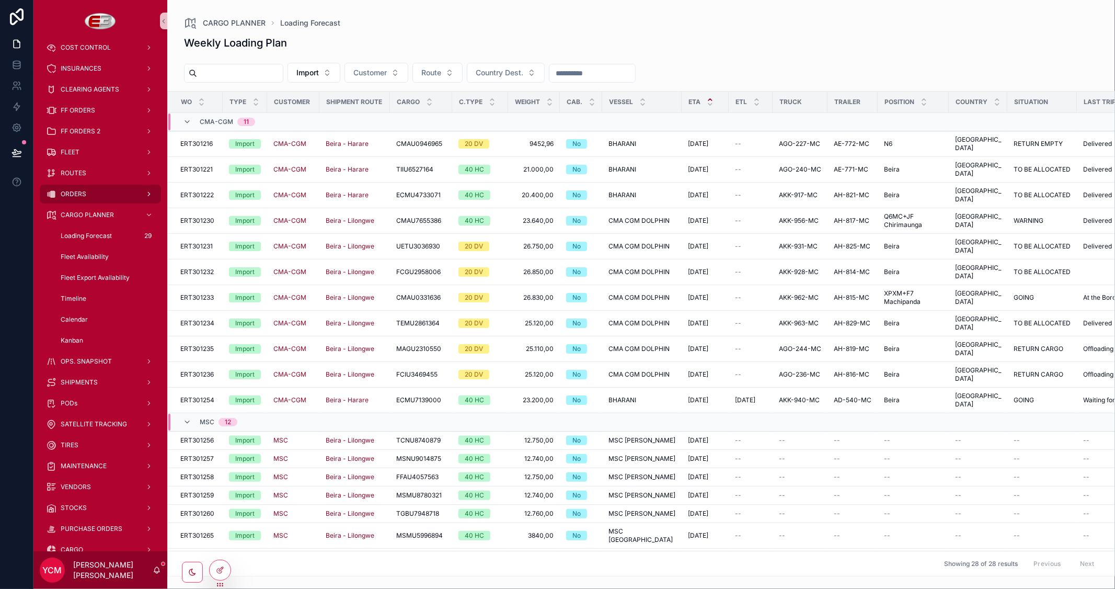
click at [78, 190] on span "ORDERS" at bounding box center [74, 194] width 26 height 8
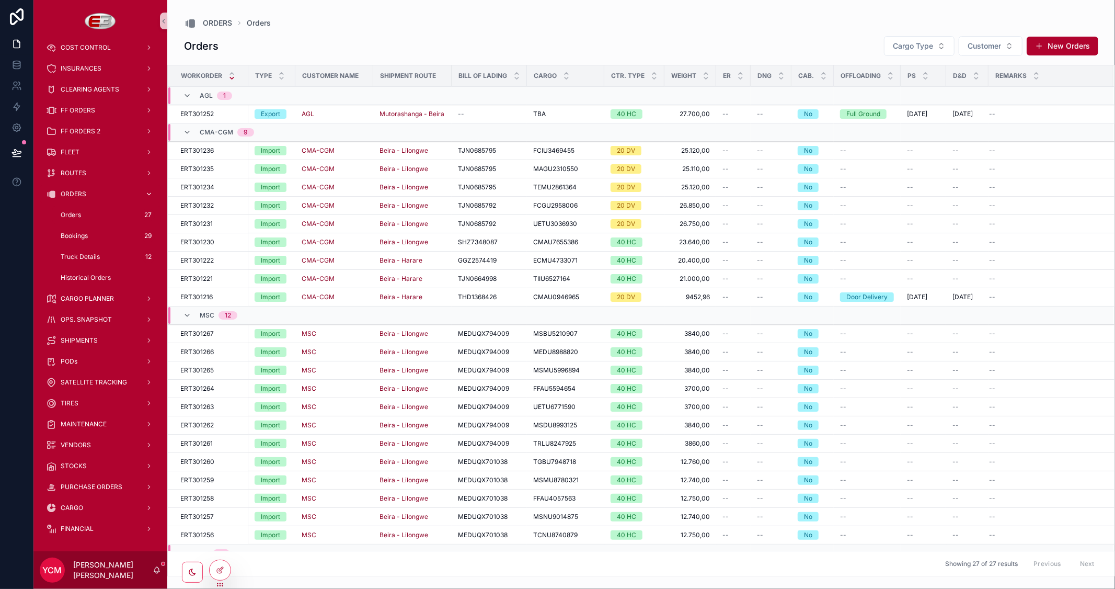
click at [75, 234] on span "Bookings" at bounding box center [74, 236] width 27 height 8
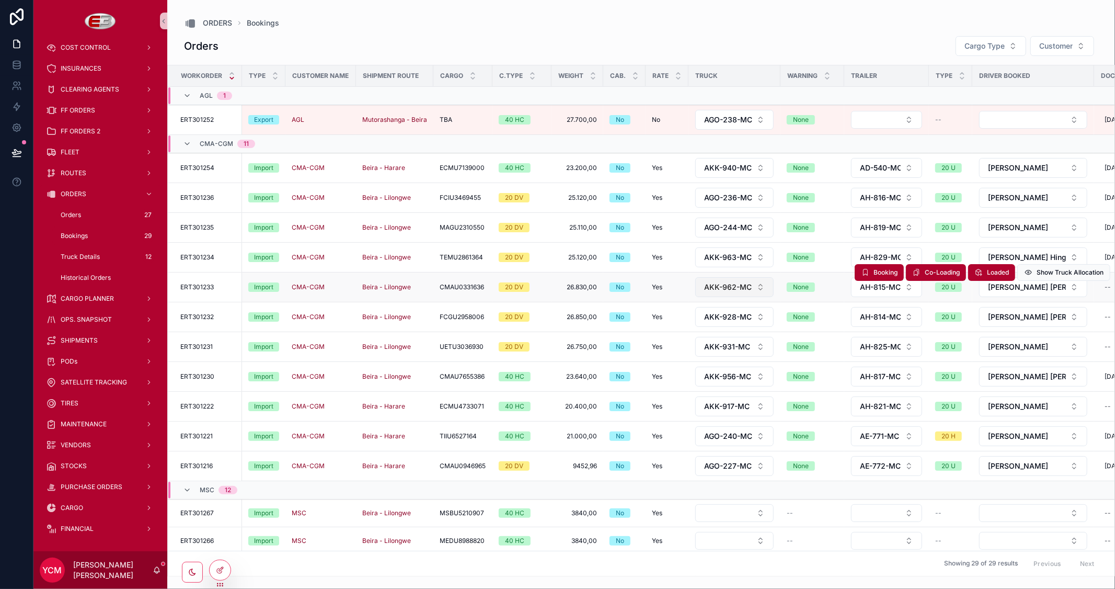
click at [769, 284] on button "AKK-962-MC" at bounding box center [734, 287] width 78 height 20
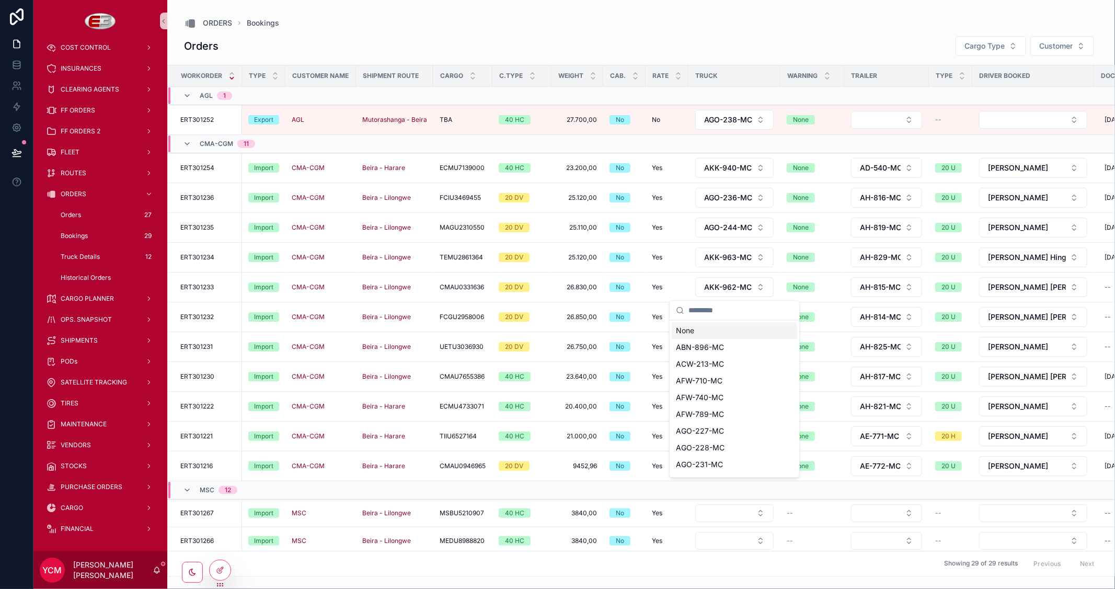
click at [696, 333] on div "None" at bounding box center [734, 330] width 125 height 17
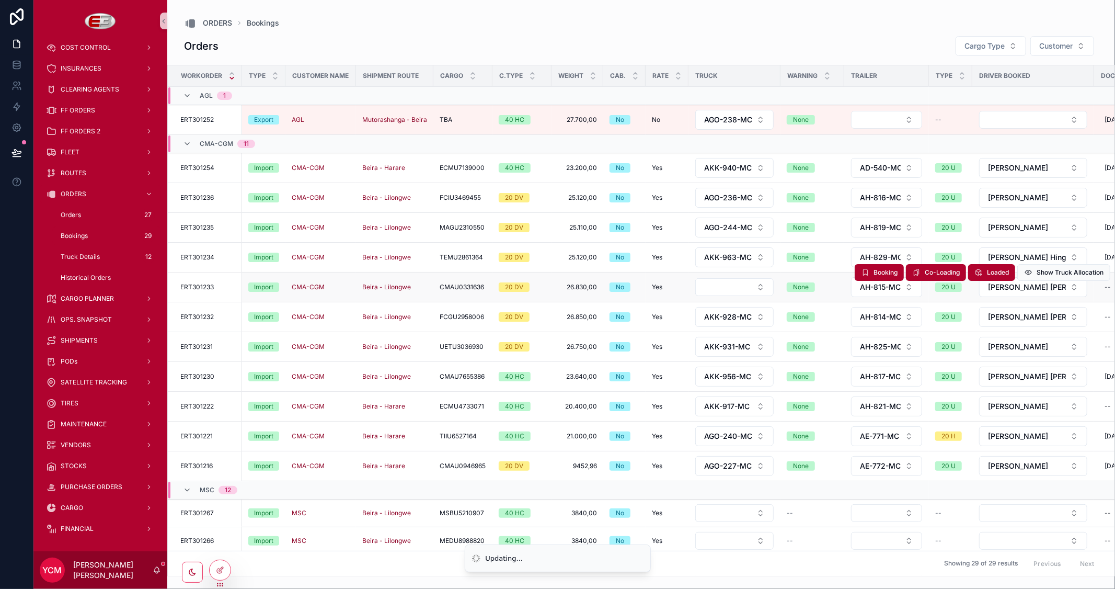
click at [921, 286] on div "Booking Co-Loading Loaded Show Truck Allocation" at bounding box center [983, 272] width 256 height 29
click at [913, 287] on div "Booking Co-Loading Loaded Show Truck Allocation" at bounding box center [983, 272] width 256 height 29
click at [907, 287] on div "Booking Co-Loading Loaded Show Truck Allocation" at bounding box center [983, 272] width 256 height 29
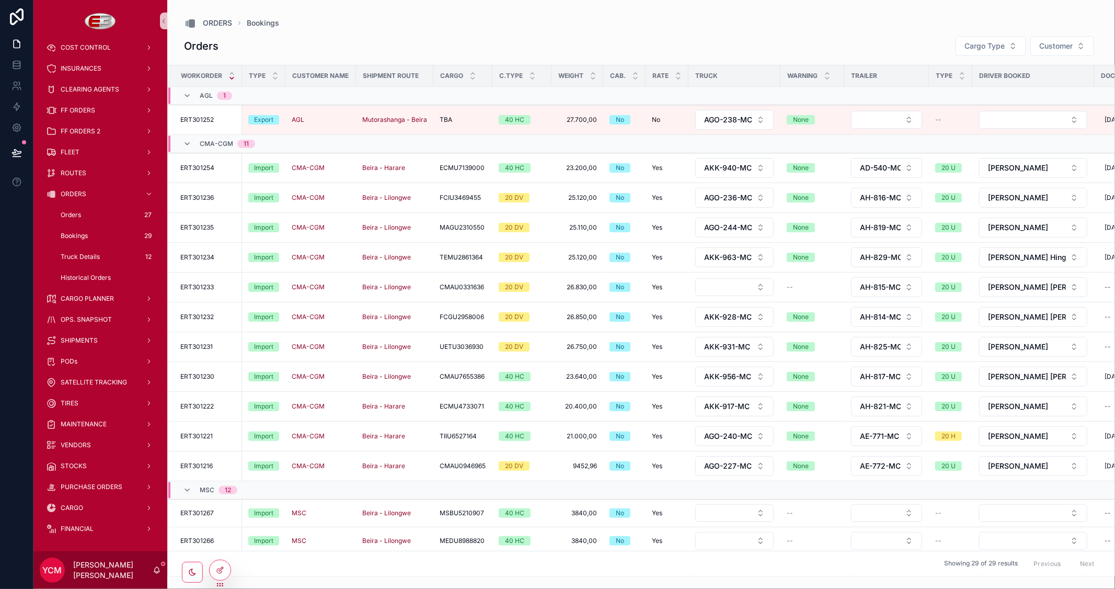
click at [913, 290] on button "AH-815-MC" at bounding box center [886, 287] width 71 height 20
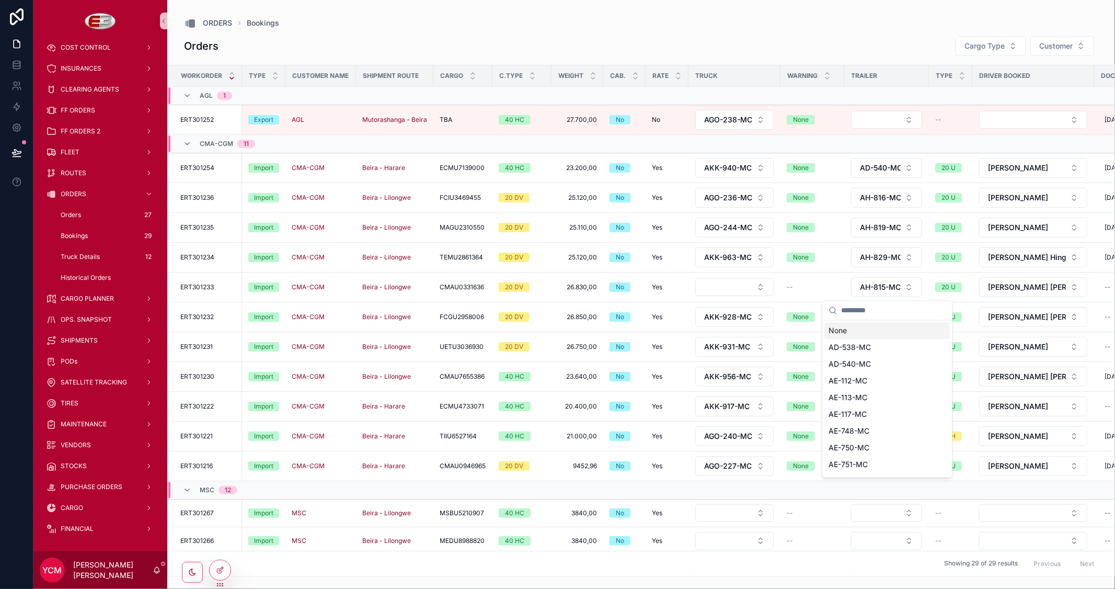
click at [859, 326] on div "None" at bounding box center [886, 330] width 125 height 17
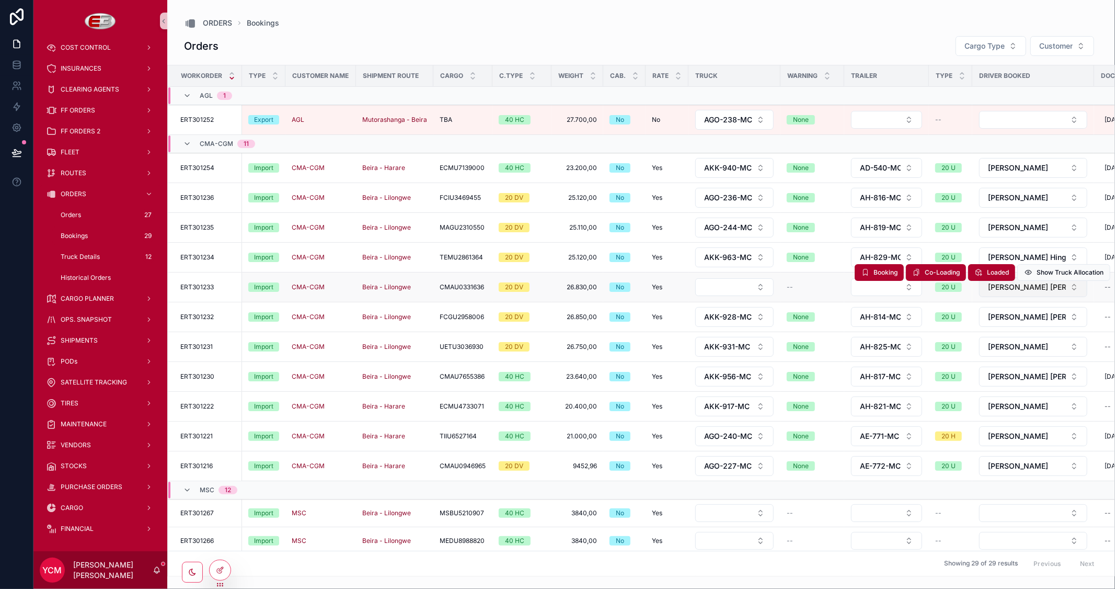
click at [1070, 289] on button "[PERSON_NAME] [PERSON_NAME]" at bounding box center [1033, 287] width 108 height 20
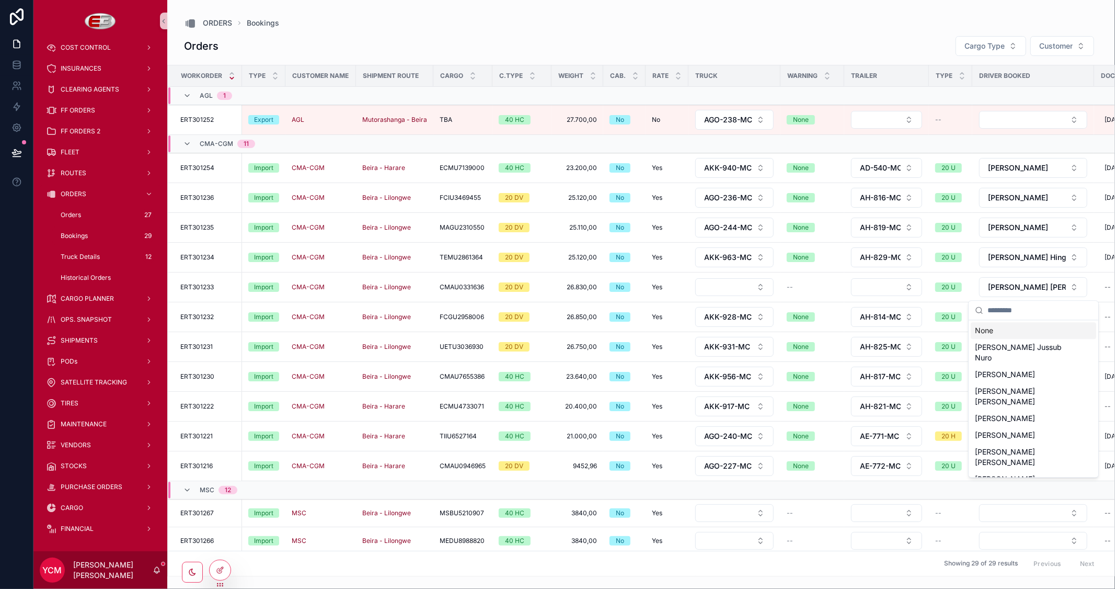
click at [988, 331] on div "None" at bounding box center [1033, 330] width 125 height 17
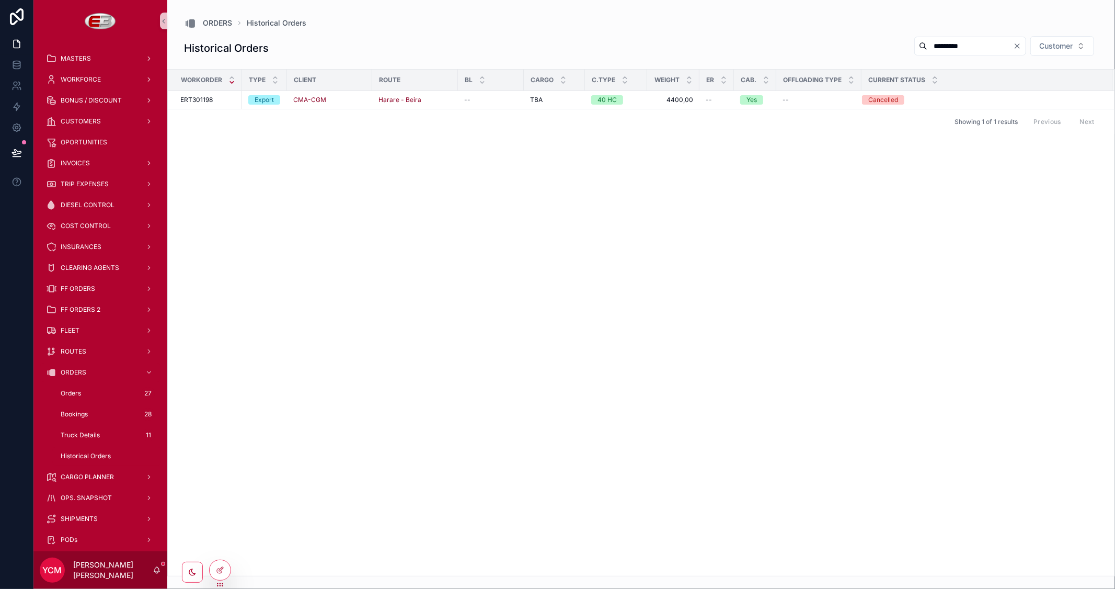
scroll to position [174, 0]
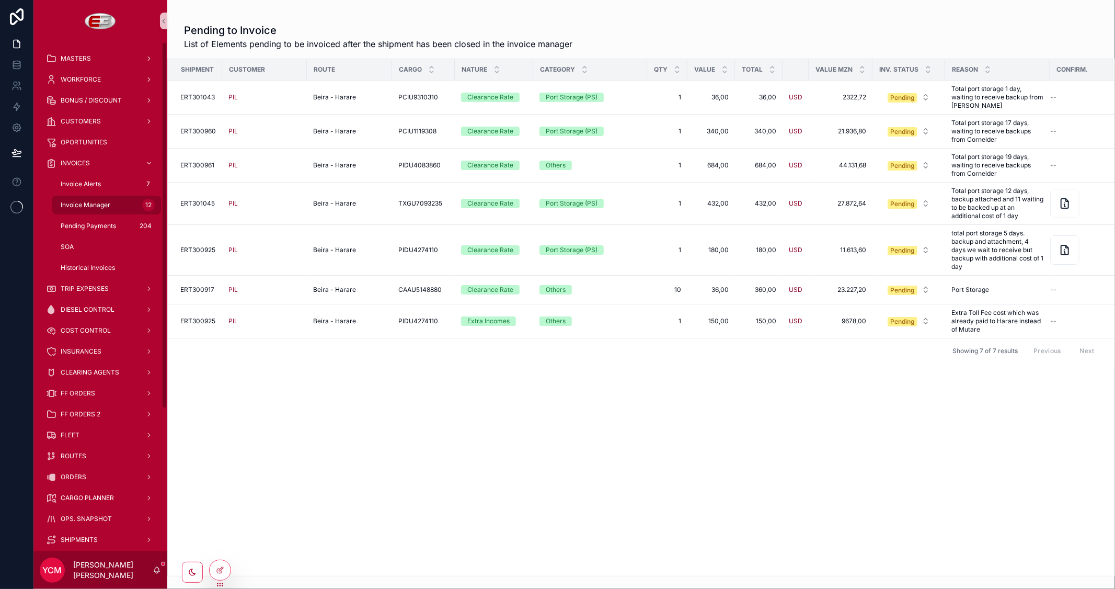
click at [97, 202] on span "Invoice Manager" at bounding box center [86, 205] width 50 height 8
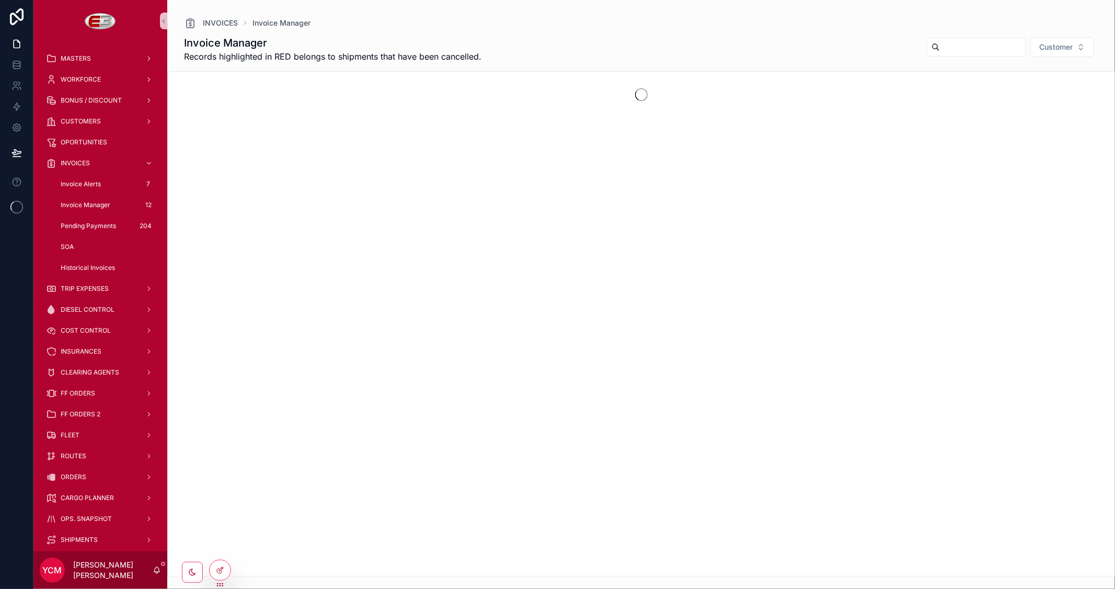
click at [940, 43] on input "scrollable content" at bounding box center [983, 47] width 86 height 15
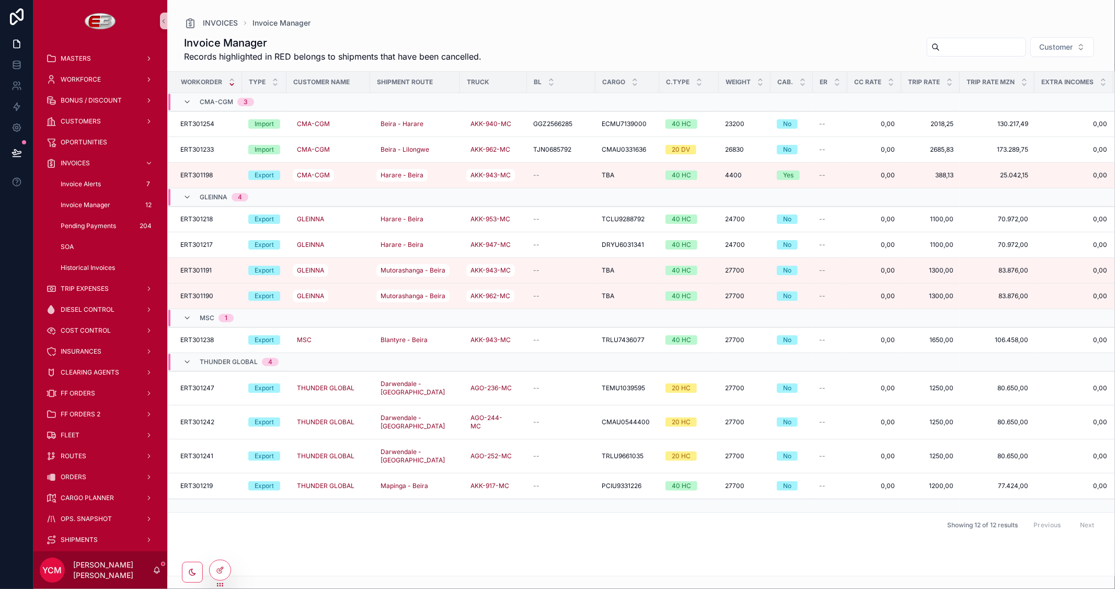
click at [940, 46] on input "scrollable content" at bounding box center [983, 47] width 86 height 15
paste input "*********"
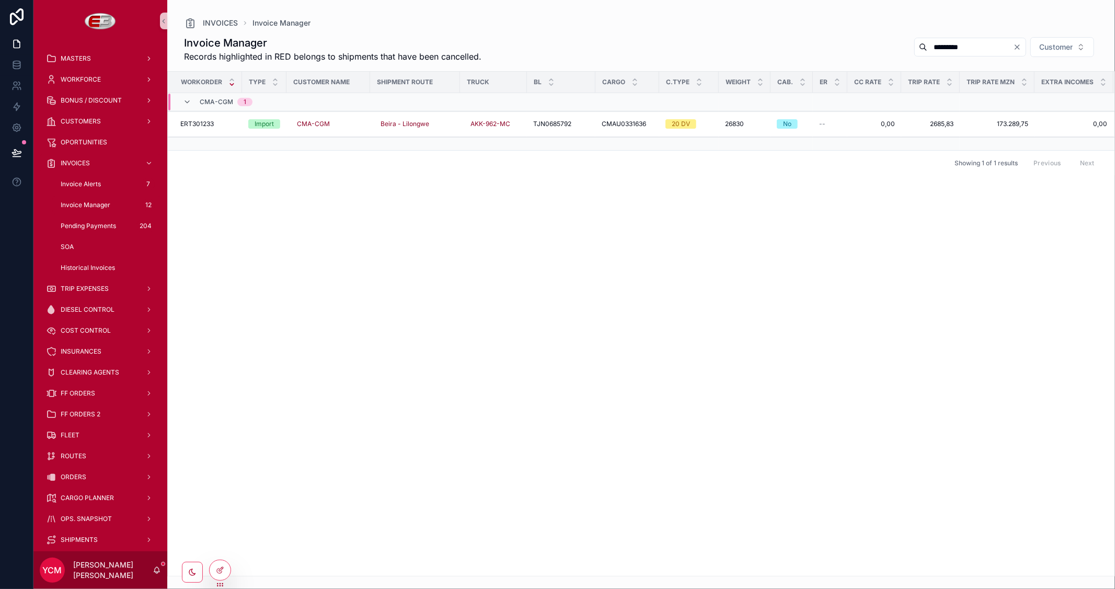
type input "*********"
click at [813, 25] on div "INVOICES Invoice Manager" at bounding box center [641, 23] width 914 height 13
